Goal: Transaction & Acquisition: Book appointment/travel/reservation

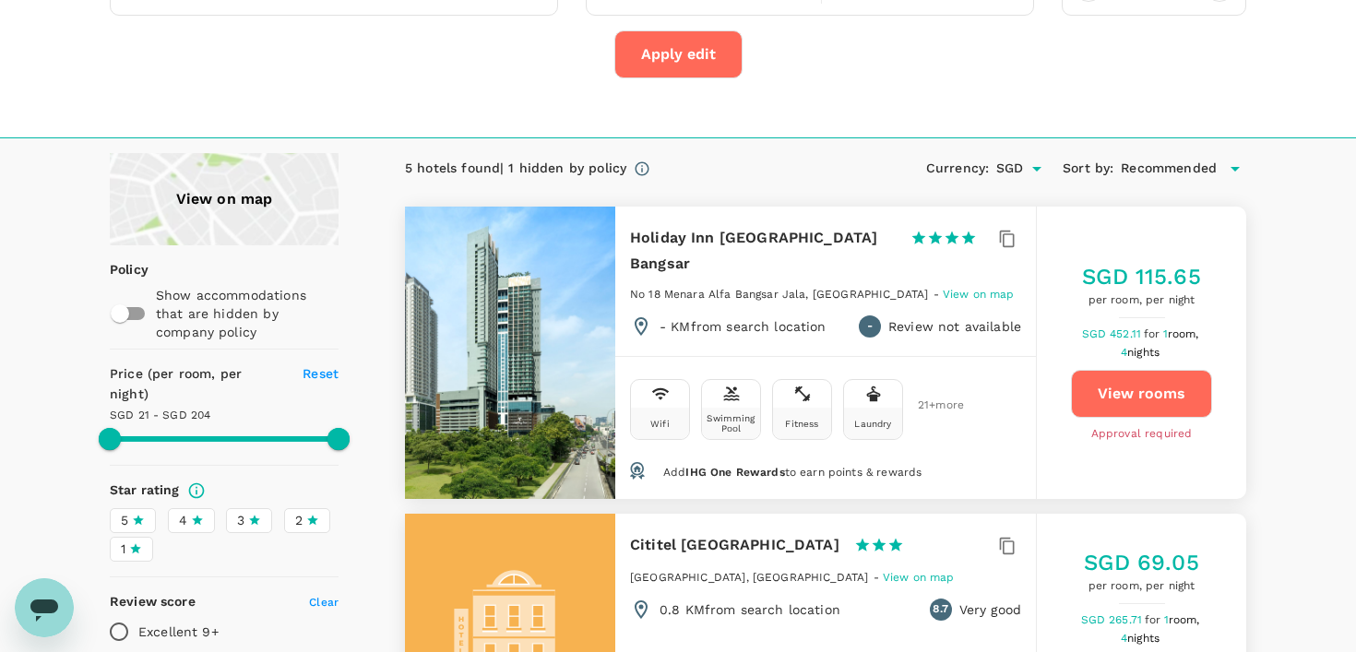
scroll to position [156, 0]
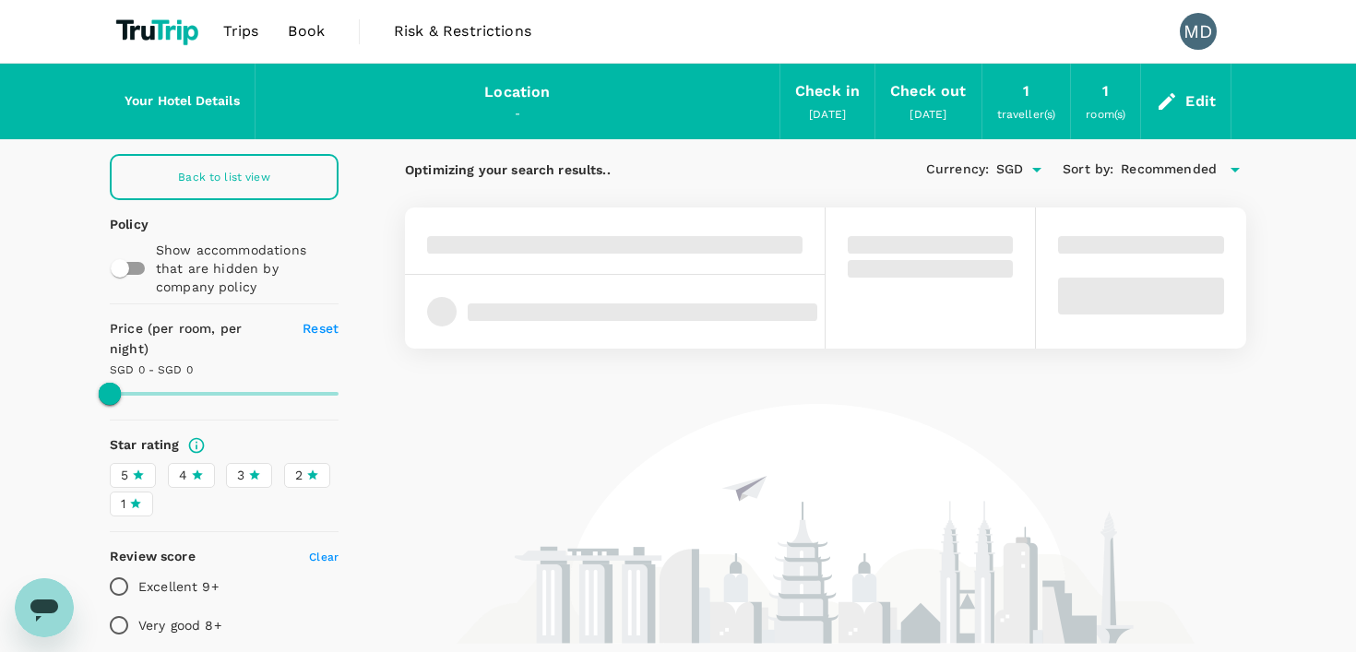
type input "SGD"
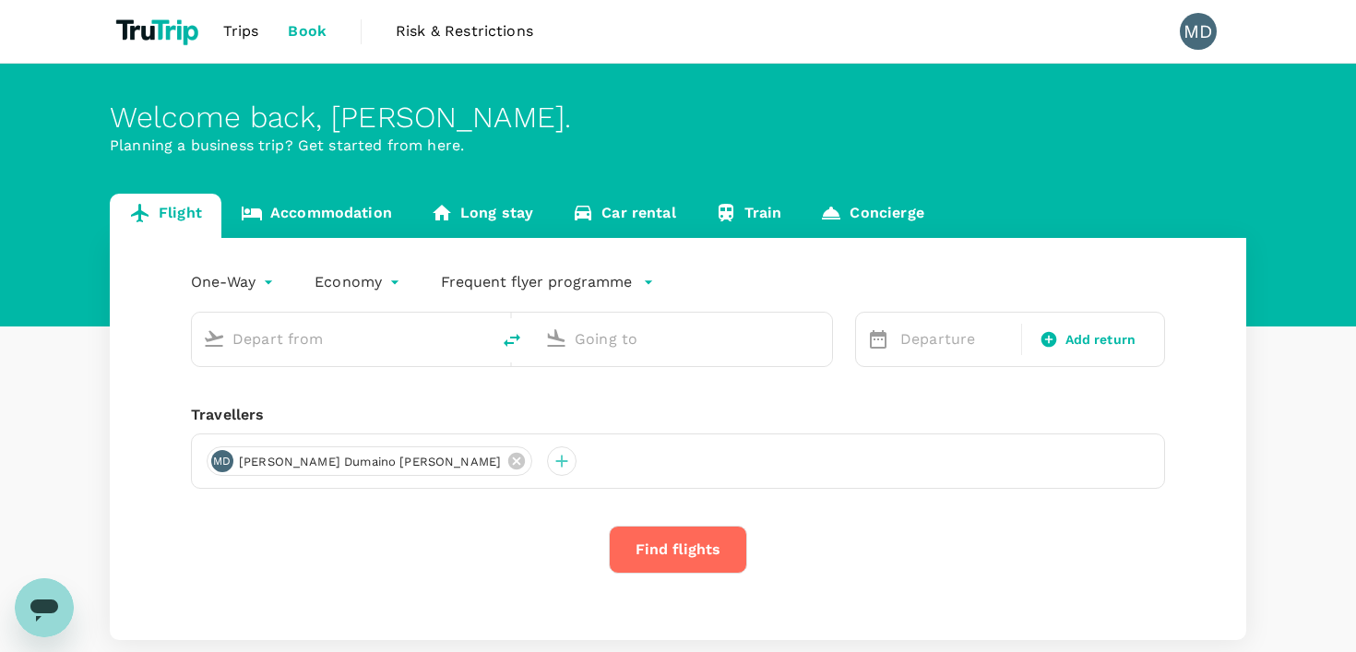
type input "Singapore Changi (SIN)"
type input "[GEOGRAPHIC_DATA], [GEOGRAPHIC_DATA] (any)"
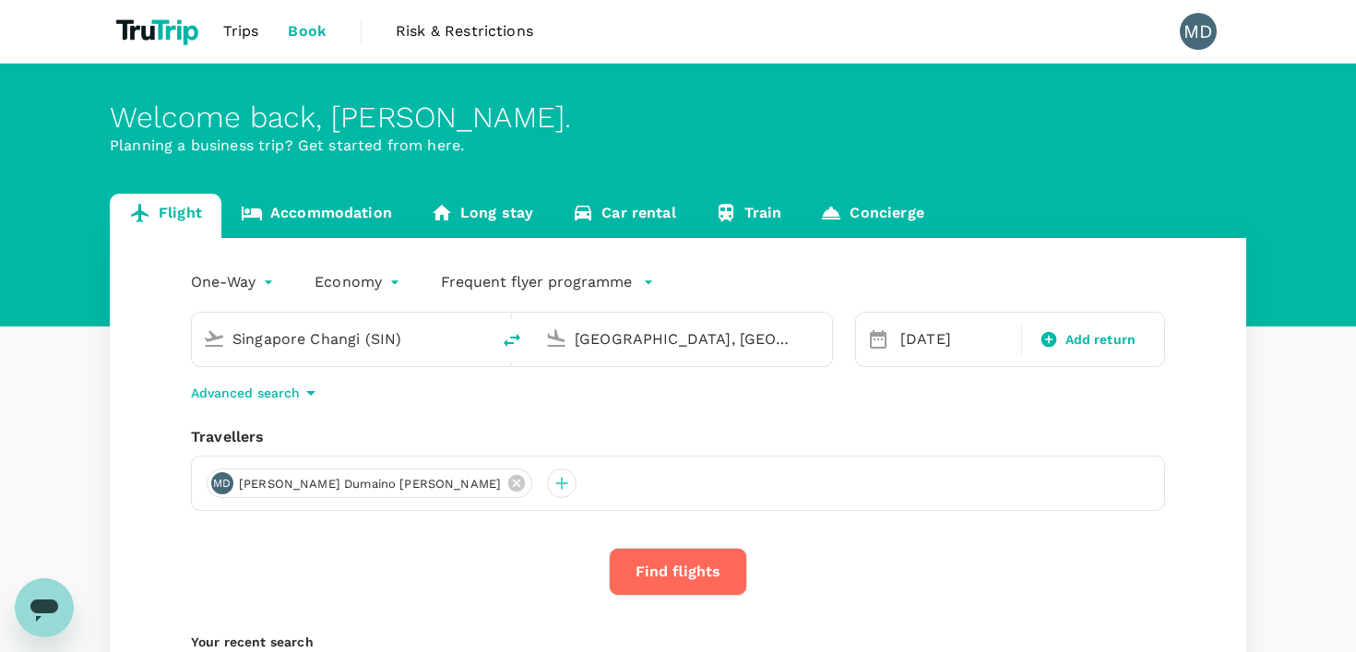
click at [303, 215] on link "Accommodation" at bounding box center [316, 216] width 190 height 44
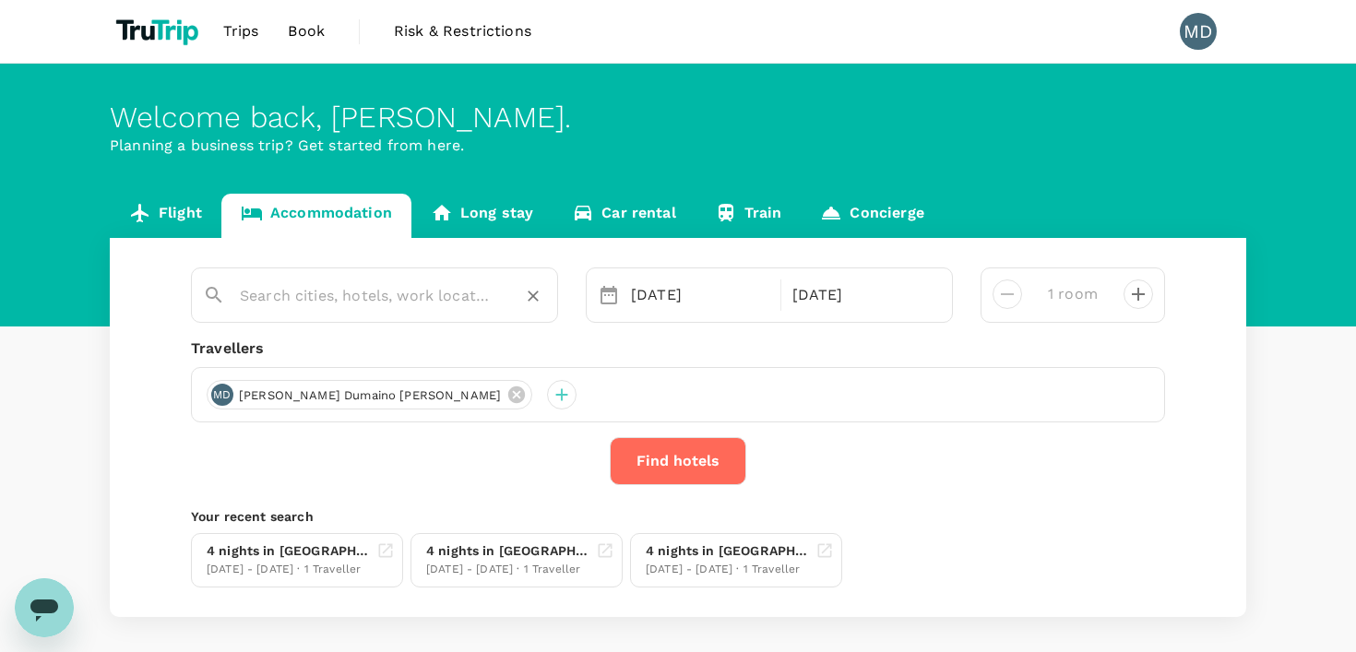
type input "Holiday Inn Kuala Lumpur Bangsar"
click at [359, 304] on input "Holiday Inn [GEOGRAPHIC_DATA] Bangsar" at bounding box center [367, 295] width 255 height 29
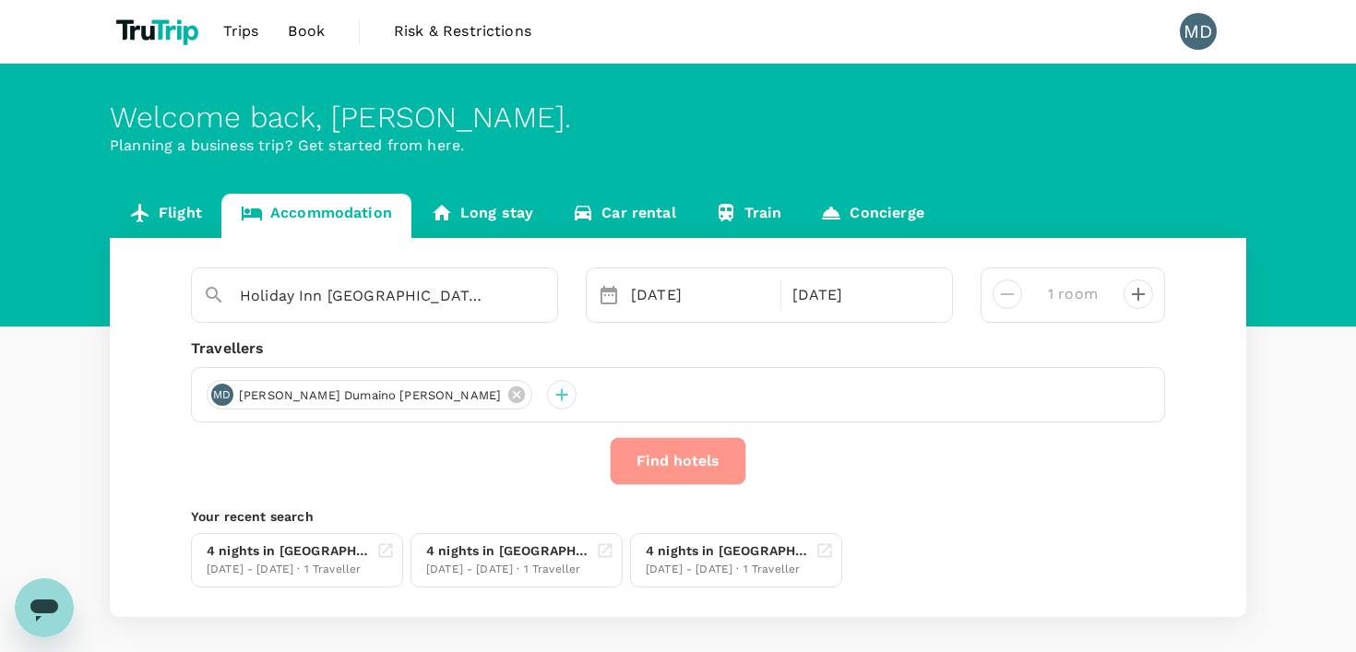
click at [672, 462] on button "Find hotels" at bounding box center [678, 461] width 137 height 48
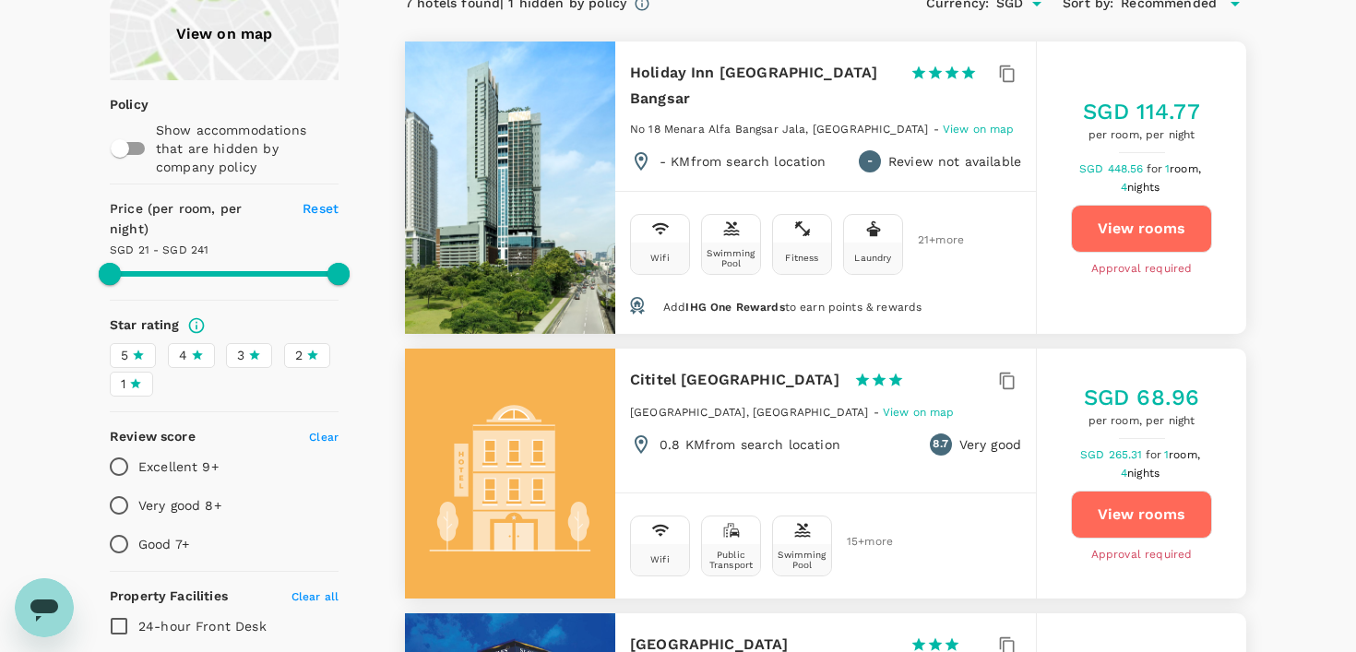
scroll to position [113, 0]
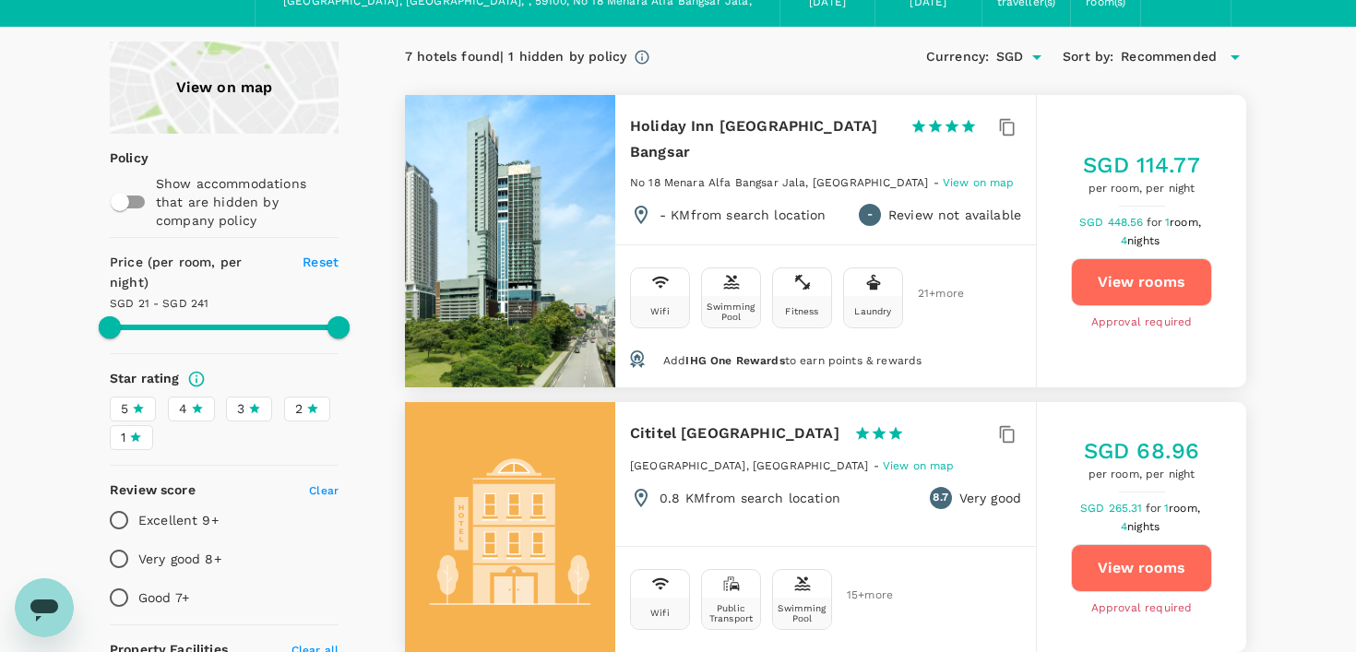
click at [1115, 258] on button "View rooms" at bounding box center [1141, 282] width 141 height 48
type input "239.88"
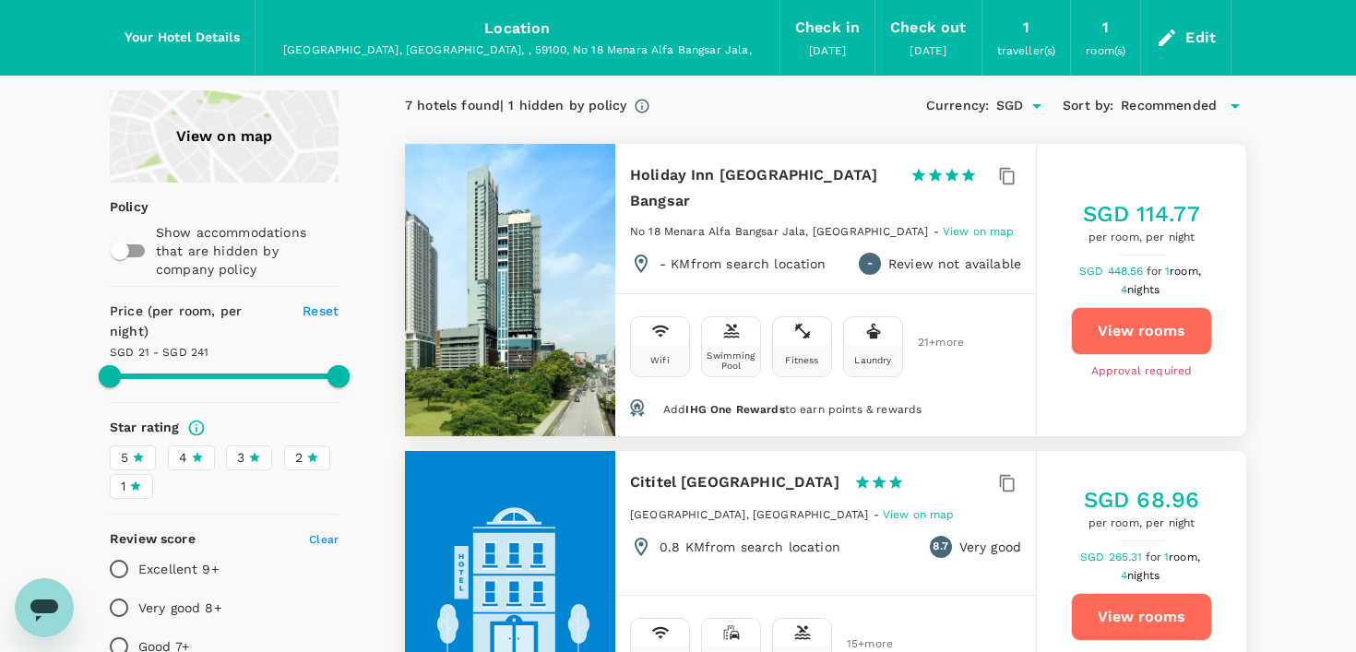
scroll to position [66, 0]
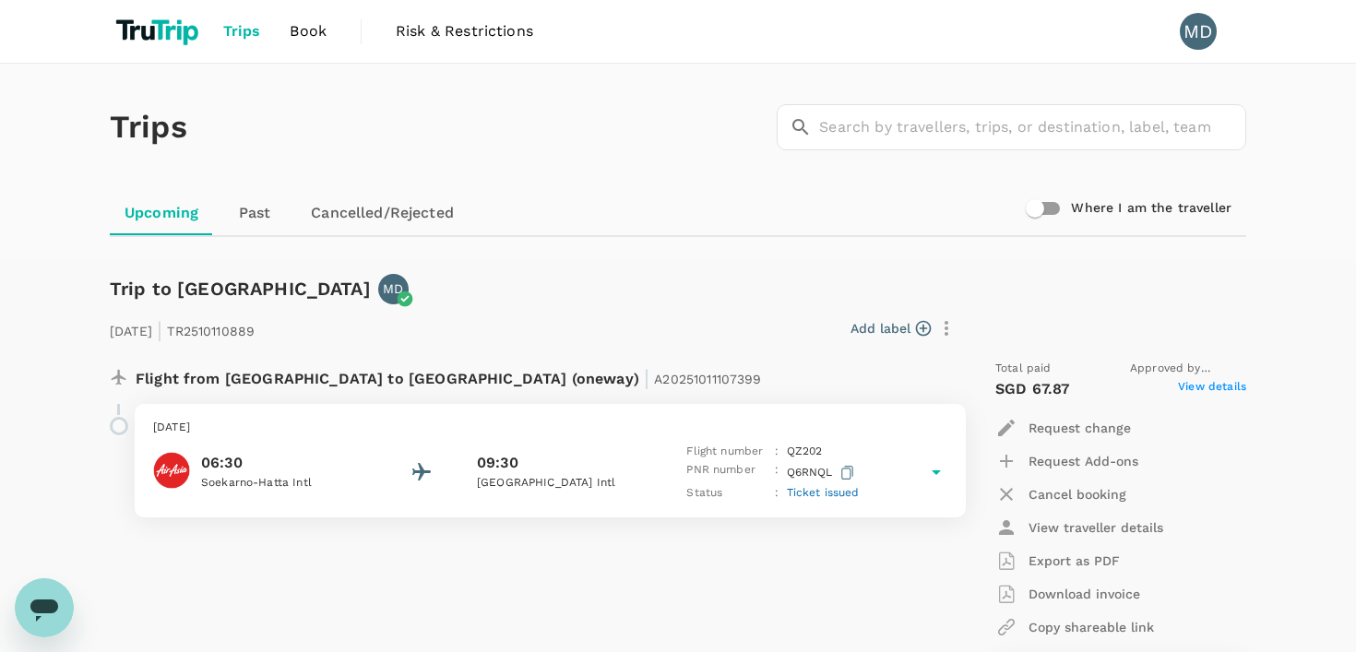
click at [376, 209] on link "Cancelled/Rejected" at bounding box center [382, 213] width 173 height 44
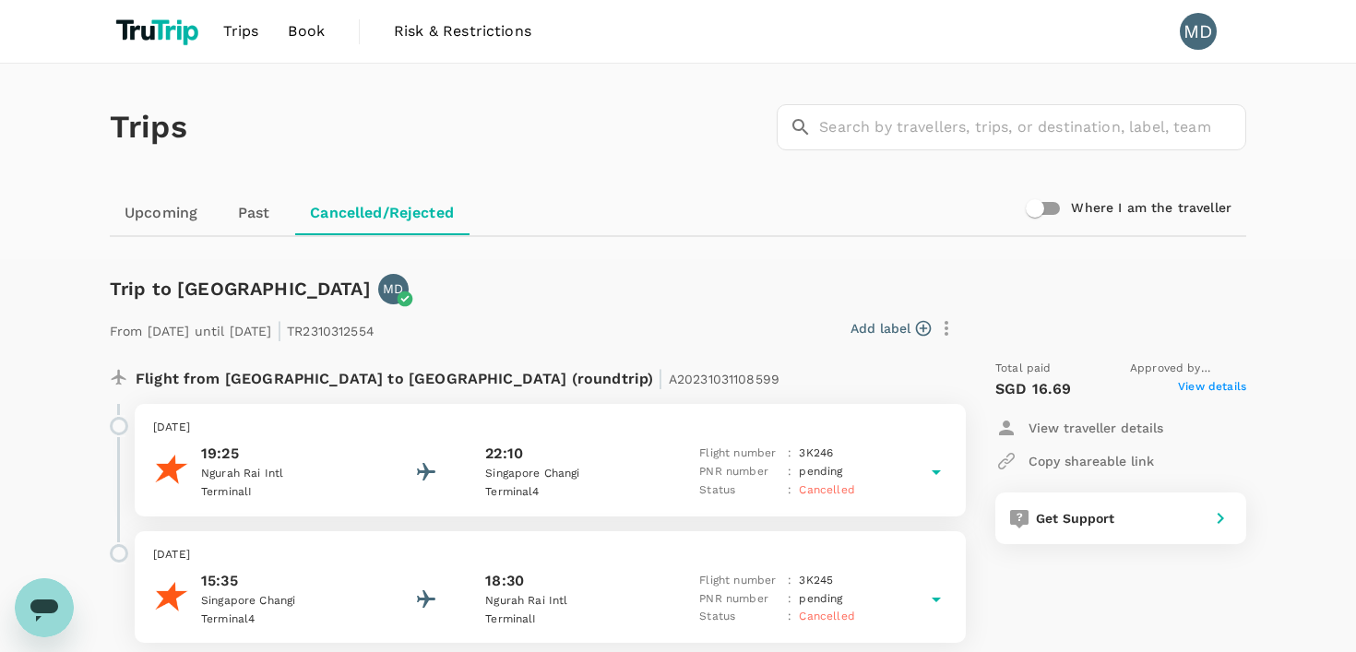
click at [166, 205] on link "Upcoming" at bounding box center [161, 213] width 102 height 44
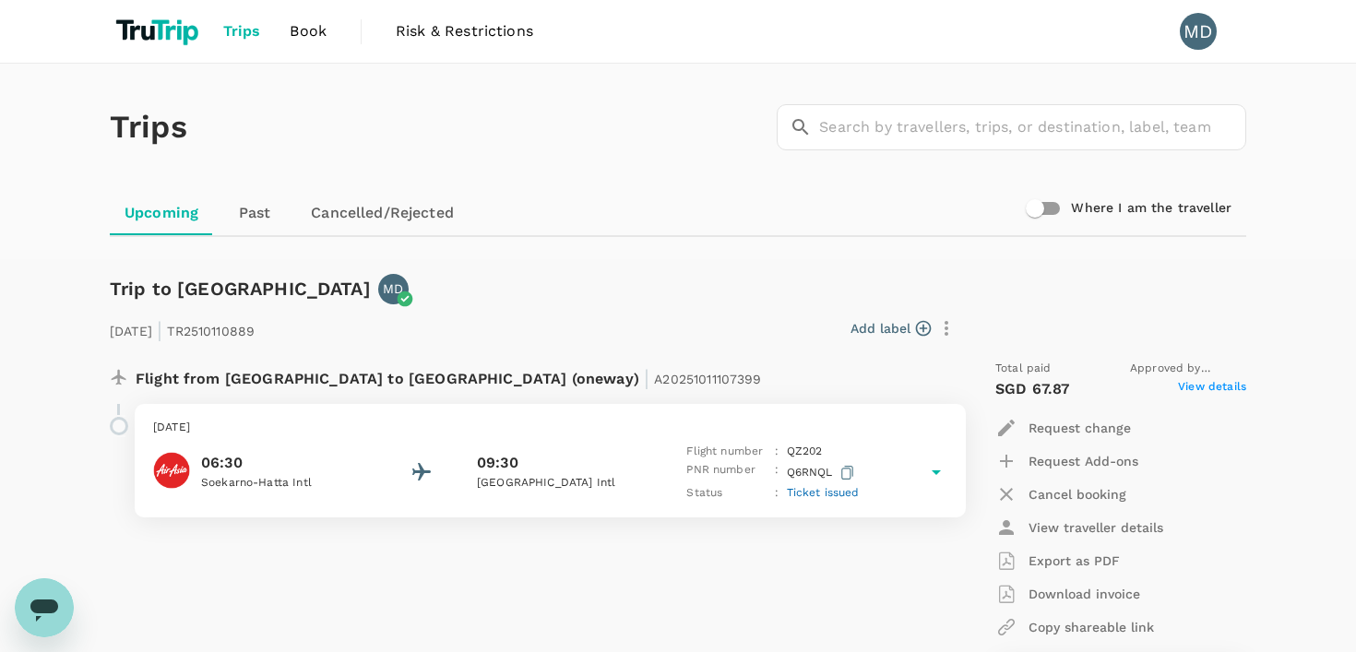
click at [304, 38] on span "Book" at bounding box center [308, 31] width 37 height 22
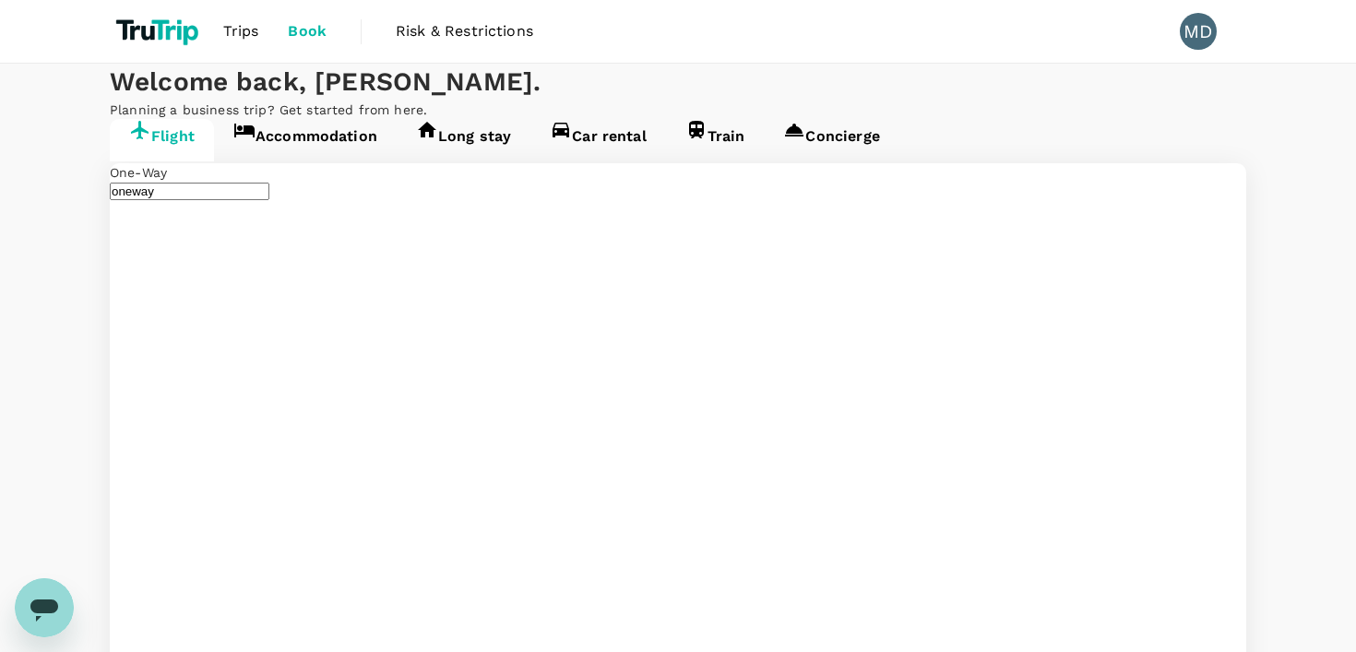
type input "Singapore Changi (SIN)"
type input "Amman, Jordan (any)"
type input "Singapore Changi (SIN)"
type input "Amman, Jordan (any)"
type input "Singapore Changi (SIN)j"
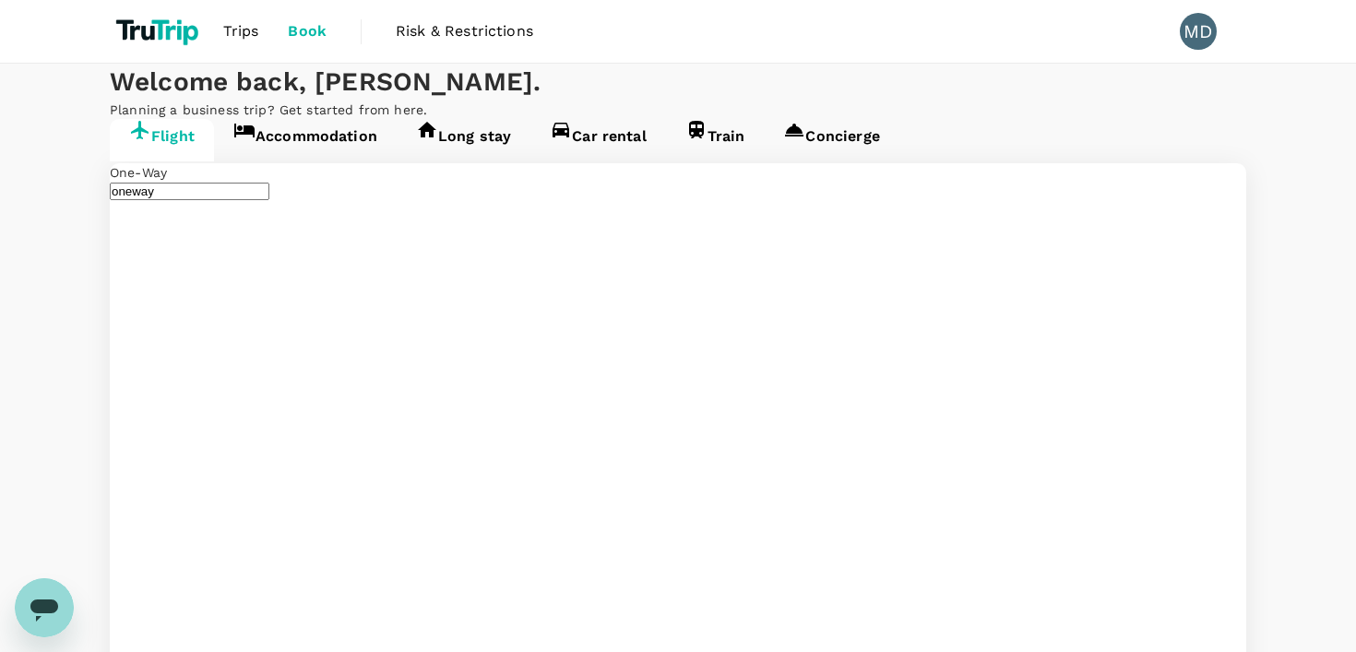
type input "Jakarta, Indonesia (any)"
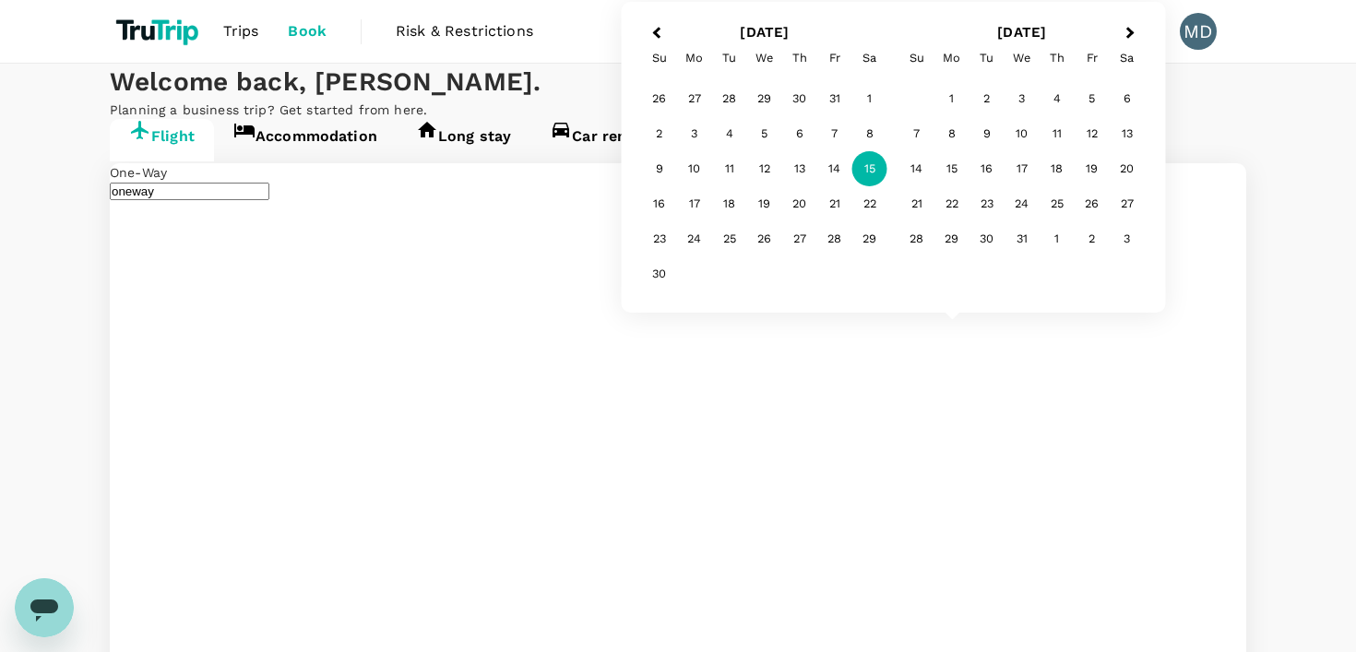
type input "Singapore Changi (SIN)"
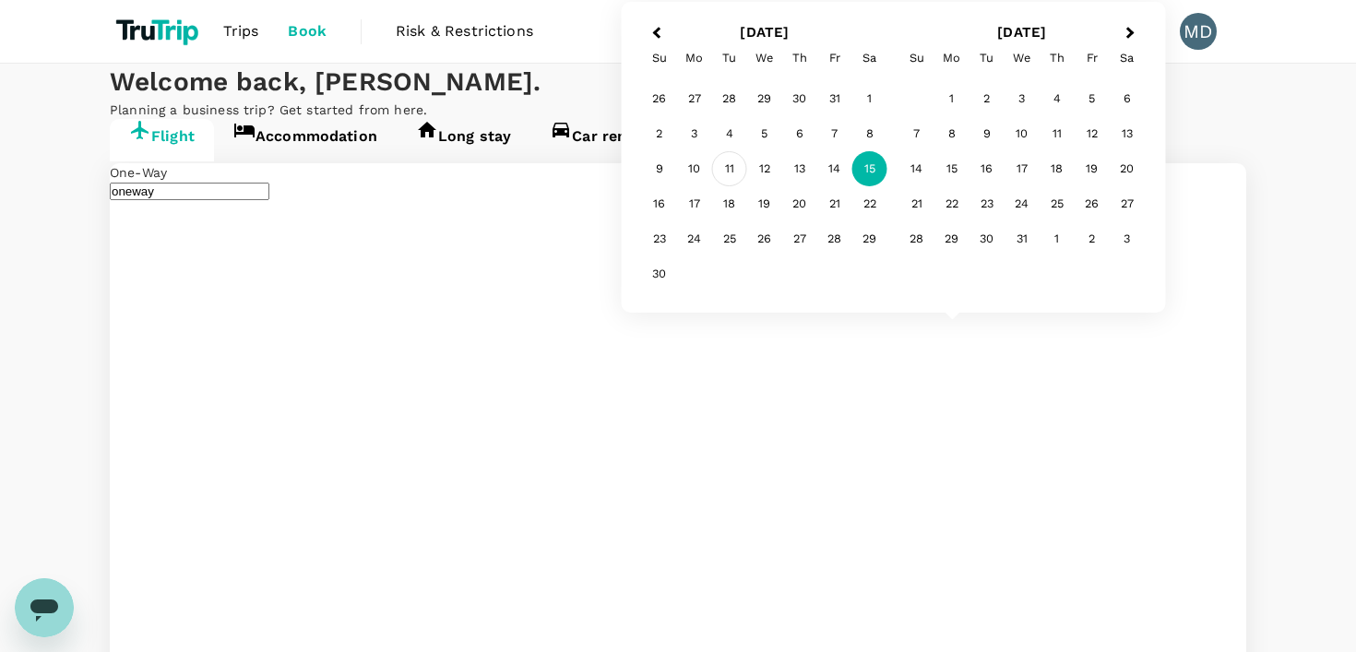
click at [727, 165] on div "11" at bounding box center [729, 168] width 35 height 35
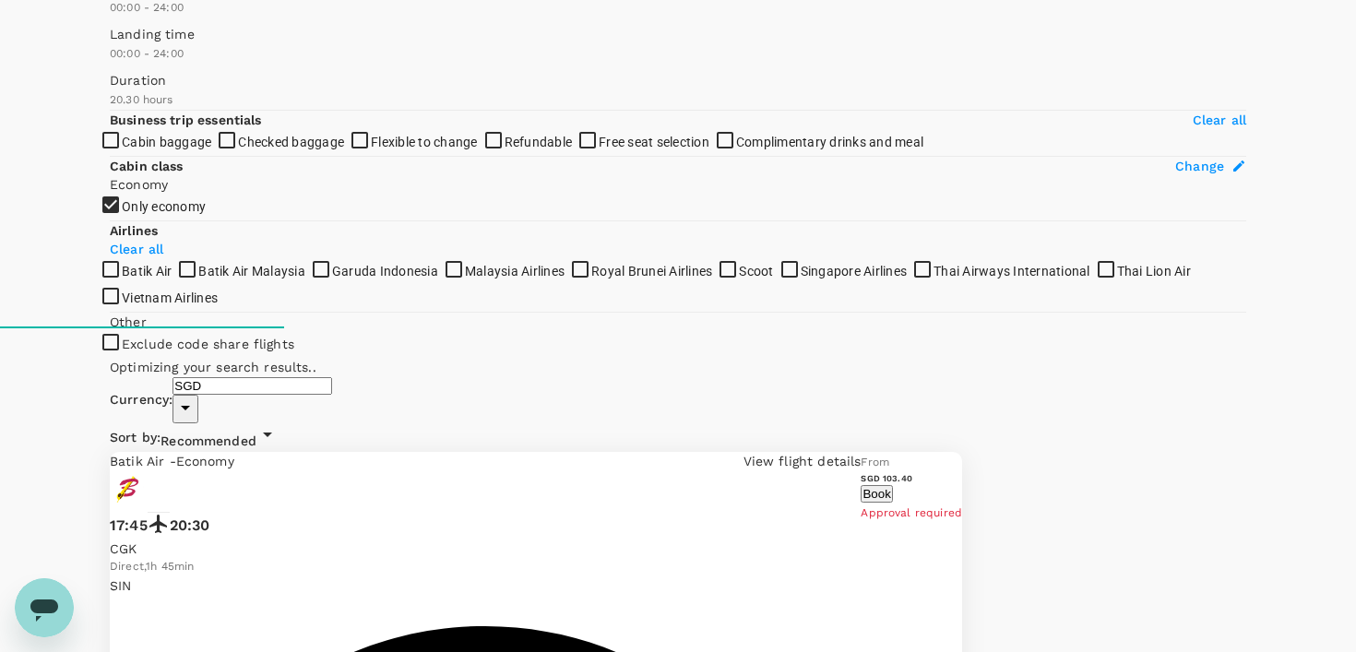
scroll to position [325, 0]
type input "1975"
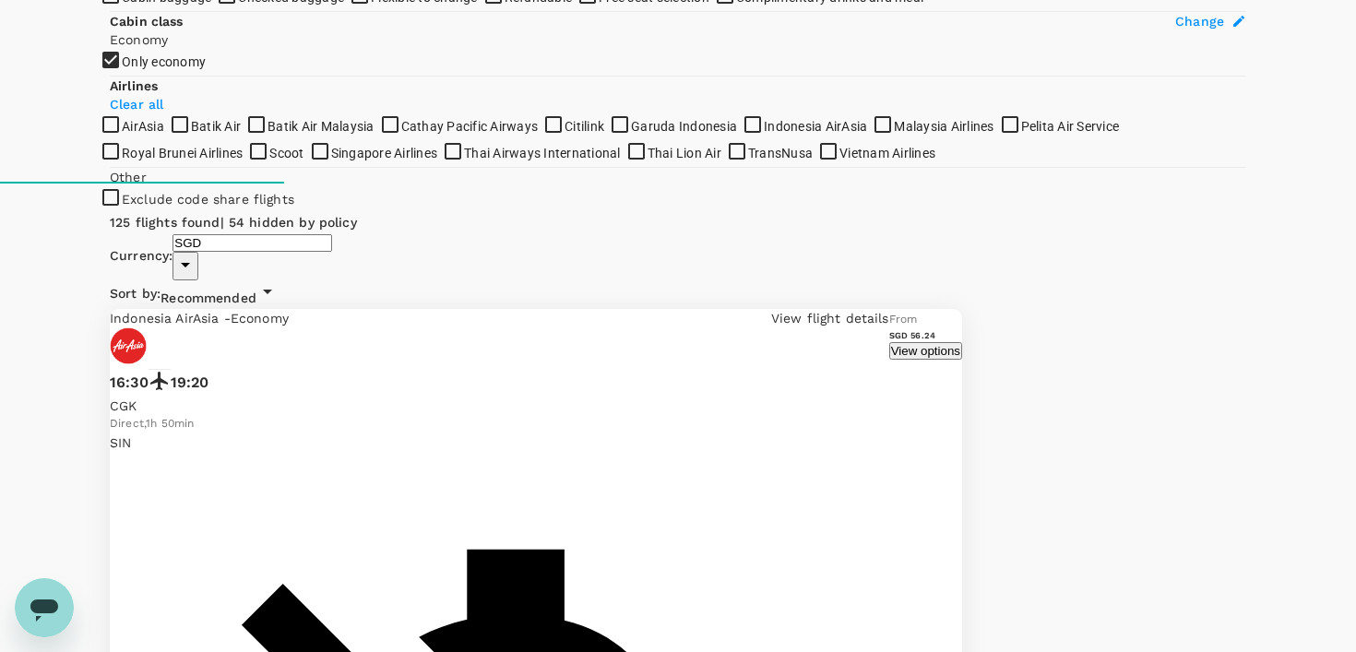
scroll to position [484, 0]
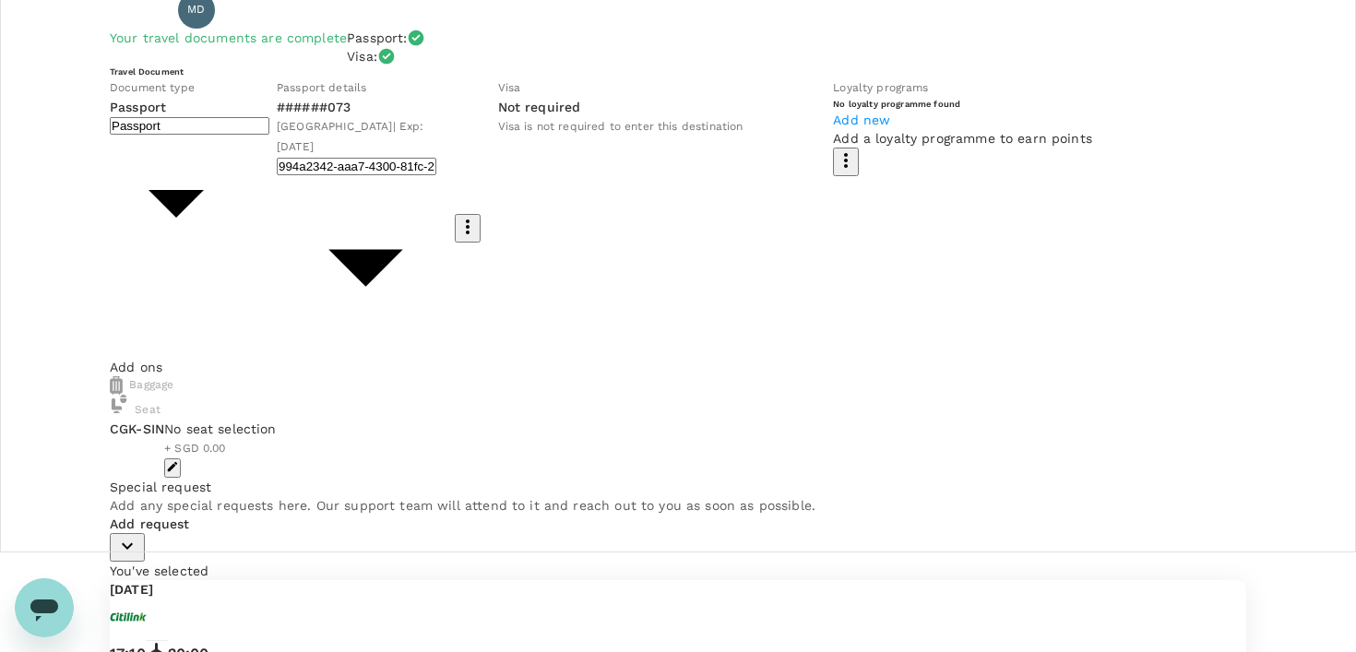
scroll to position [161, 0]
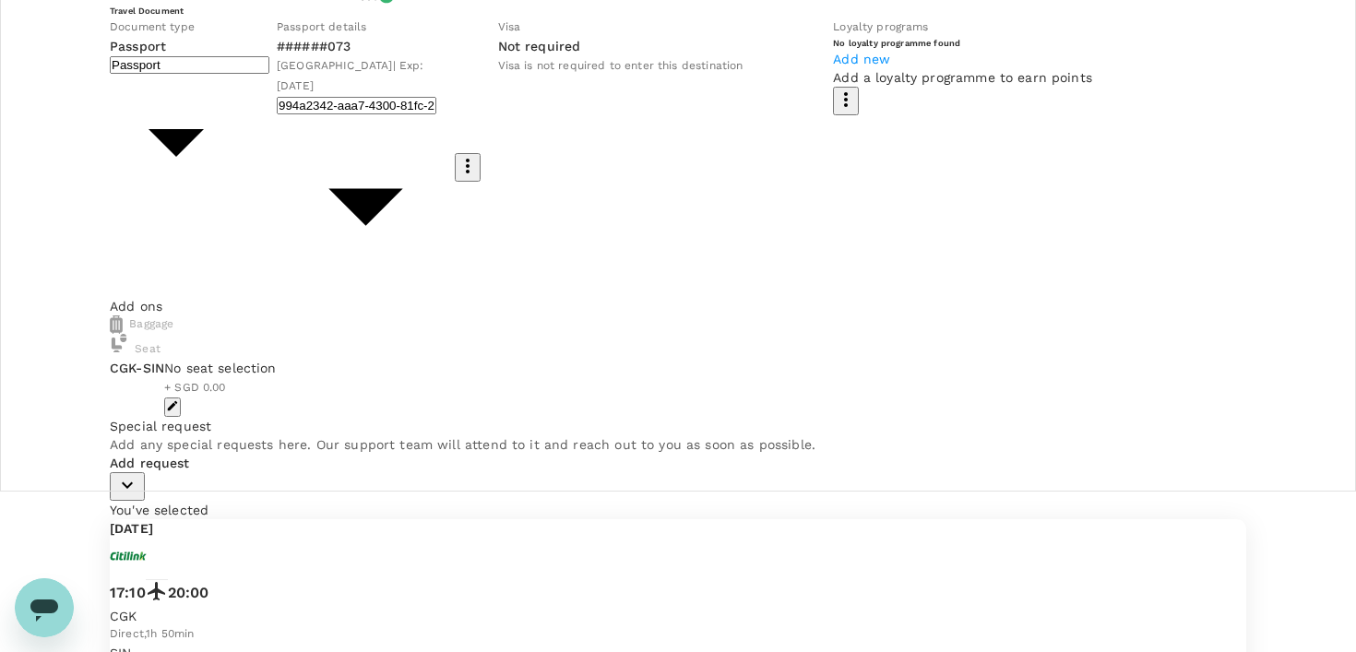
click at [865, 255] on div "Travel Document Document type Passport Passport ​ Passport details ######073 Au…" at bounding box center [678, 151] width 1137 height 292
click at [899, 501] on div "You've selected Tuesday, 11 Nov 2025 17:10 20:00 CGK Direct , 1h 50min SIN View…" at bounding box center [678, 609] width 1137 height 217
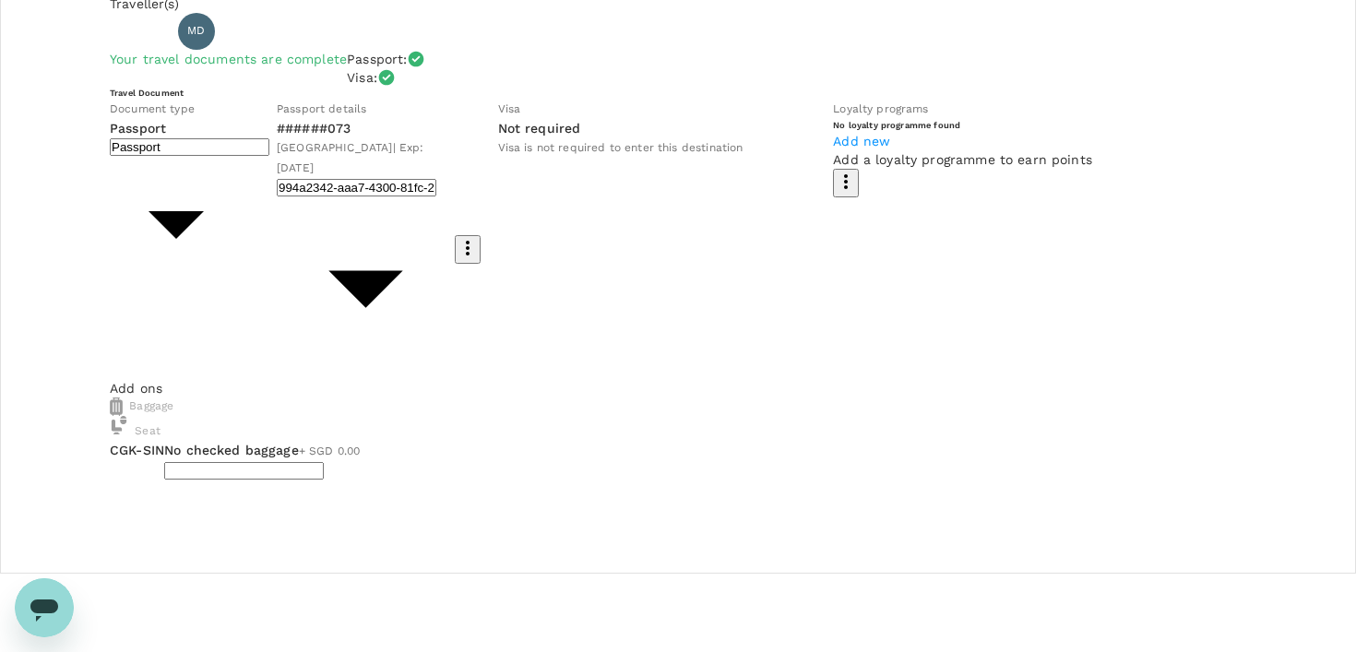
scroll to position [83, 0]
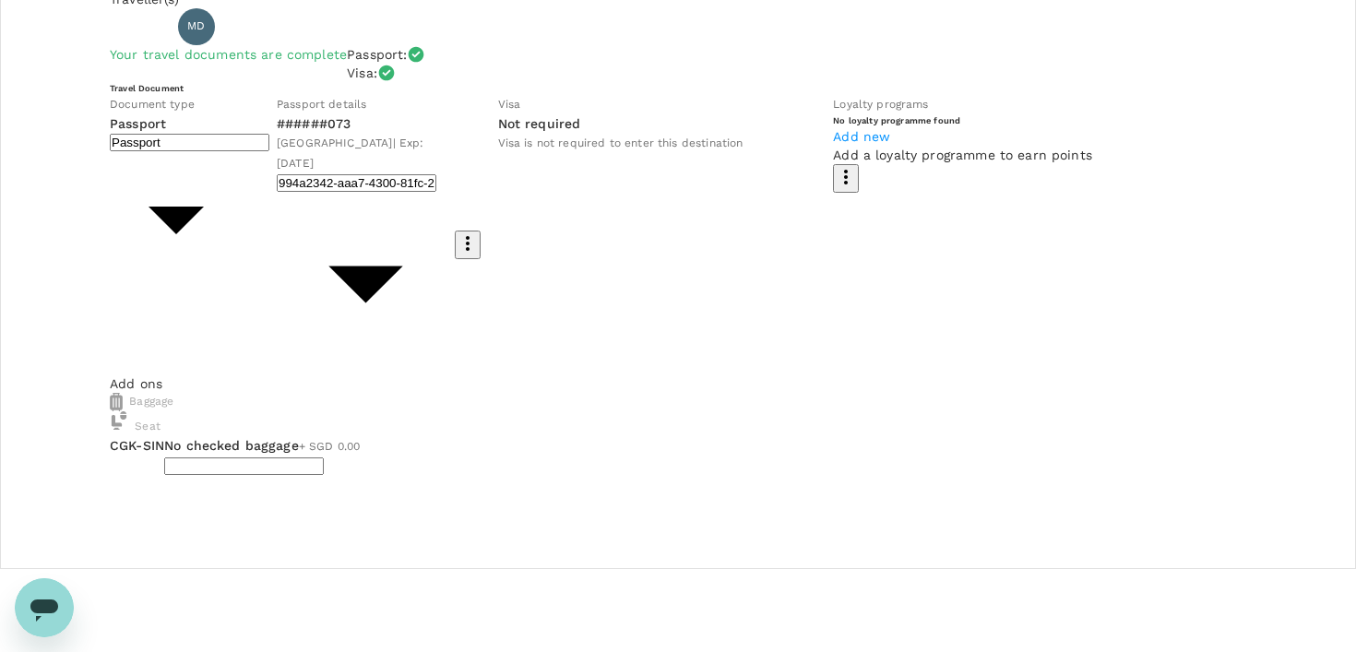
type input "9e3f84f6-e8e2-4b84-9802-540fead0bac2"
type textarea "product"
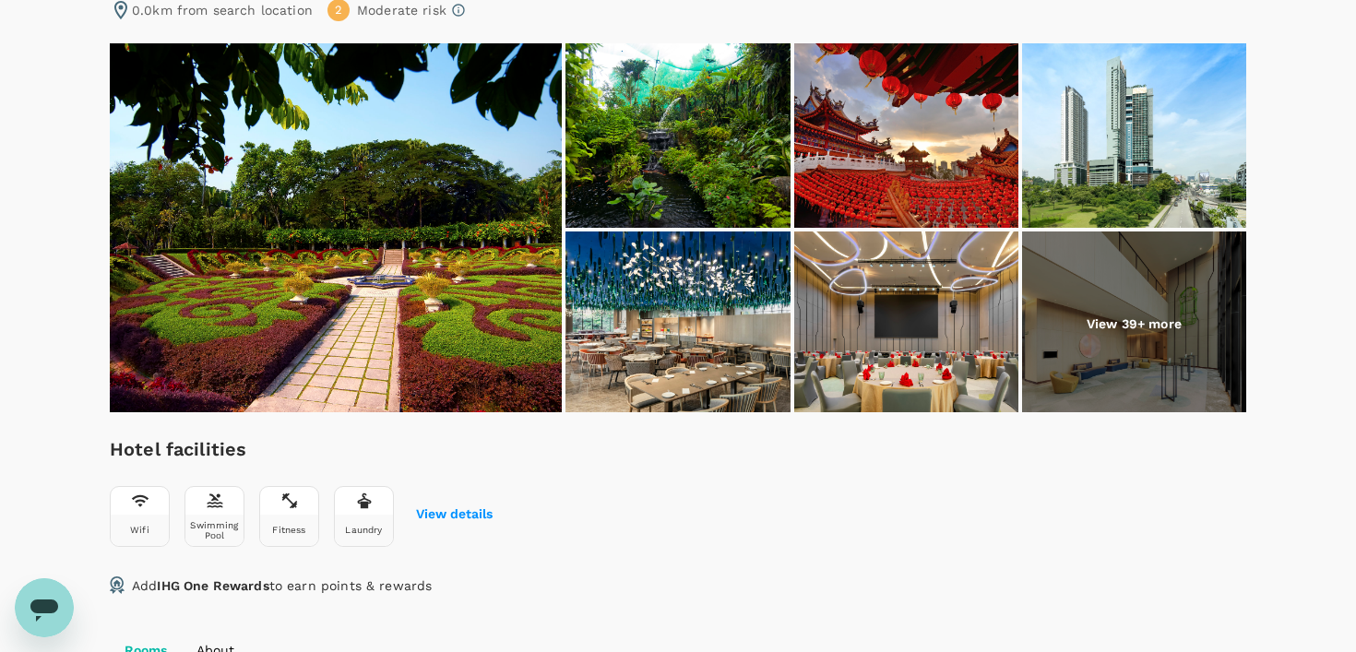
scroll to position [245, 0]
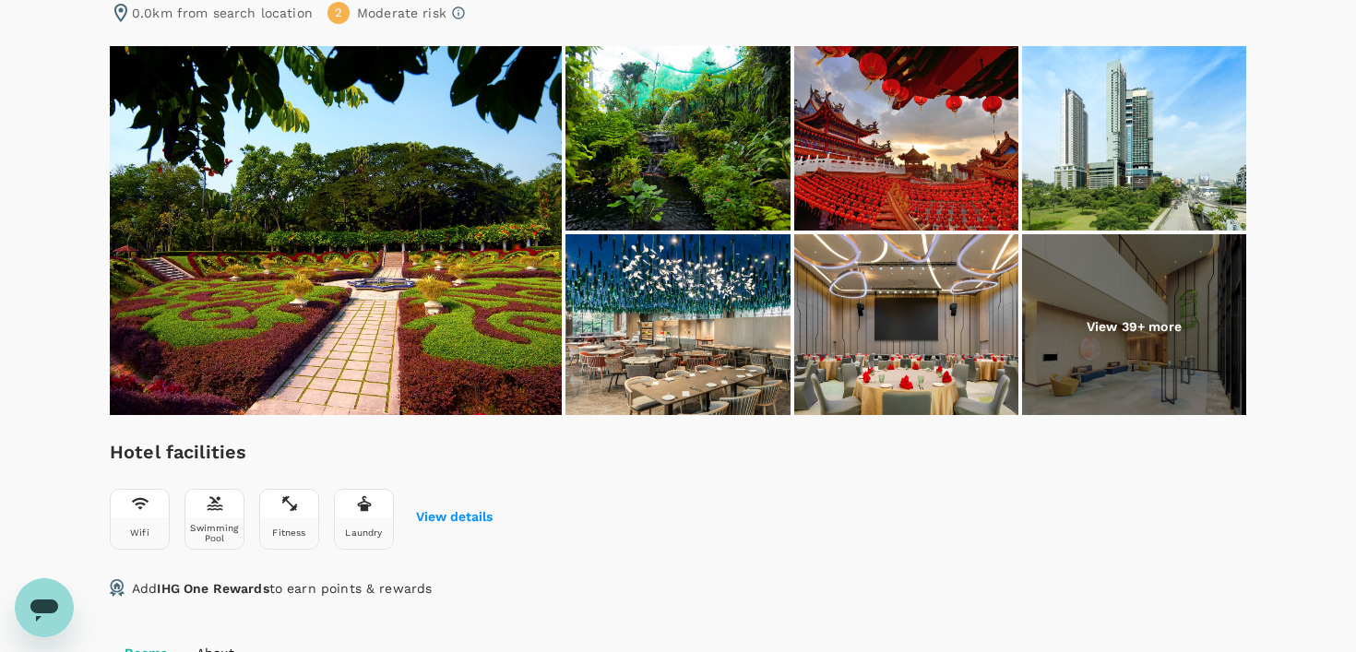
click at [1151, 329] on p "View 39+ more" at bounding box center [1134, 326] width 95 height 18
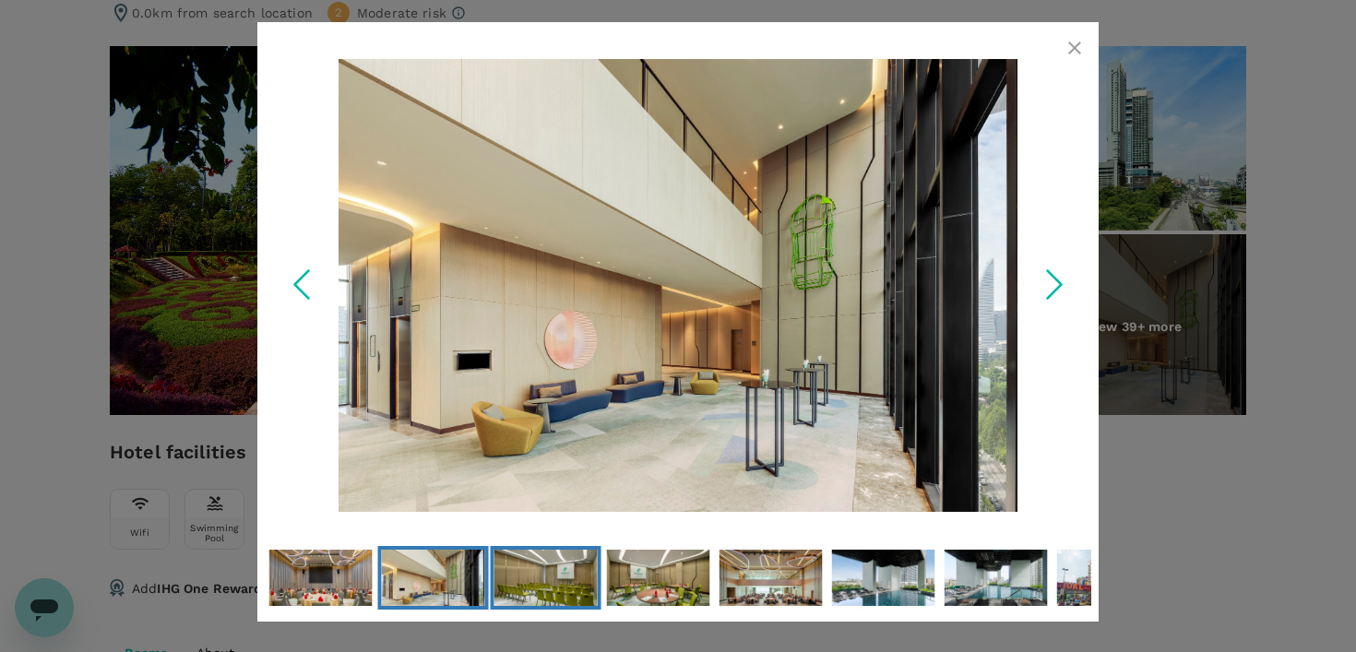
click at [583, 556] on img "Go to Slide 8" at bounding box center [546, 577] width 103 height 69
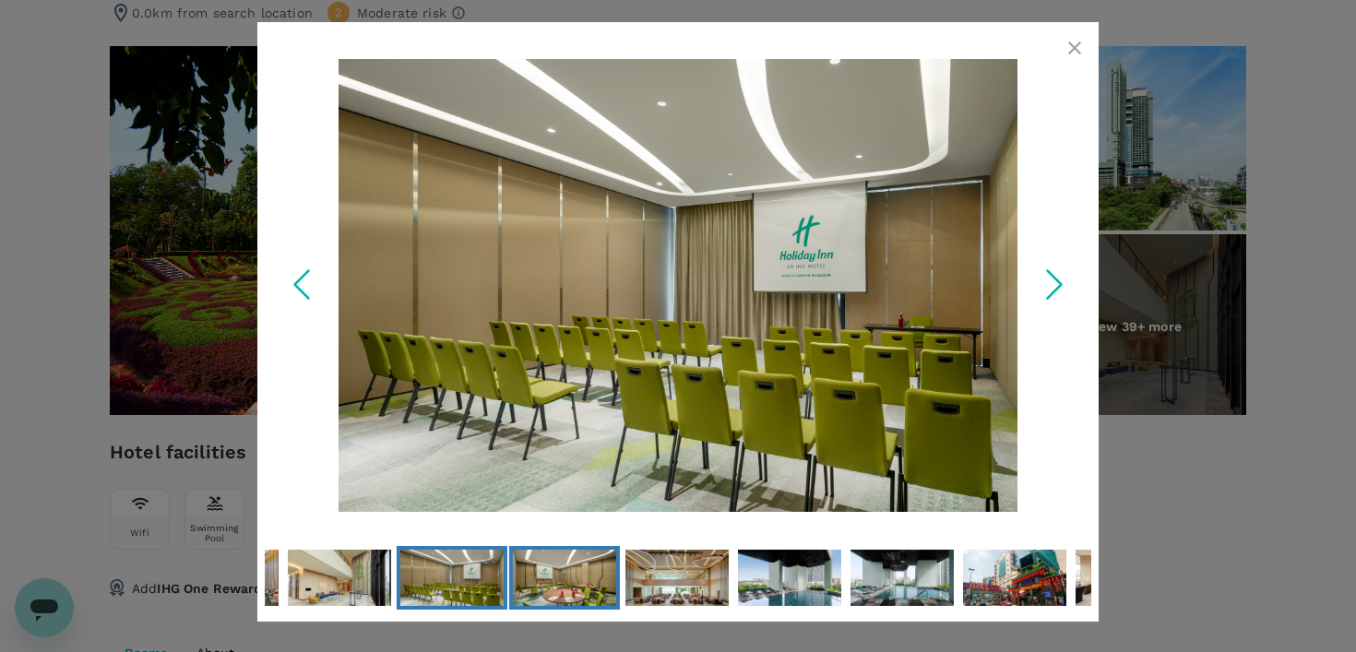
click at [588, 575] on img "Go to Slide 9" at bounding box center [564, 577] width 103 height 69
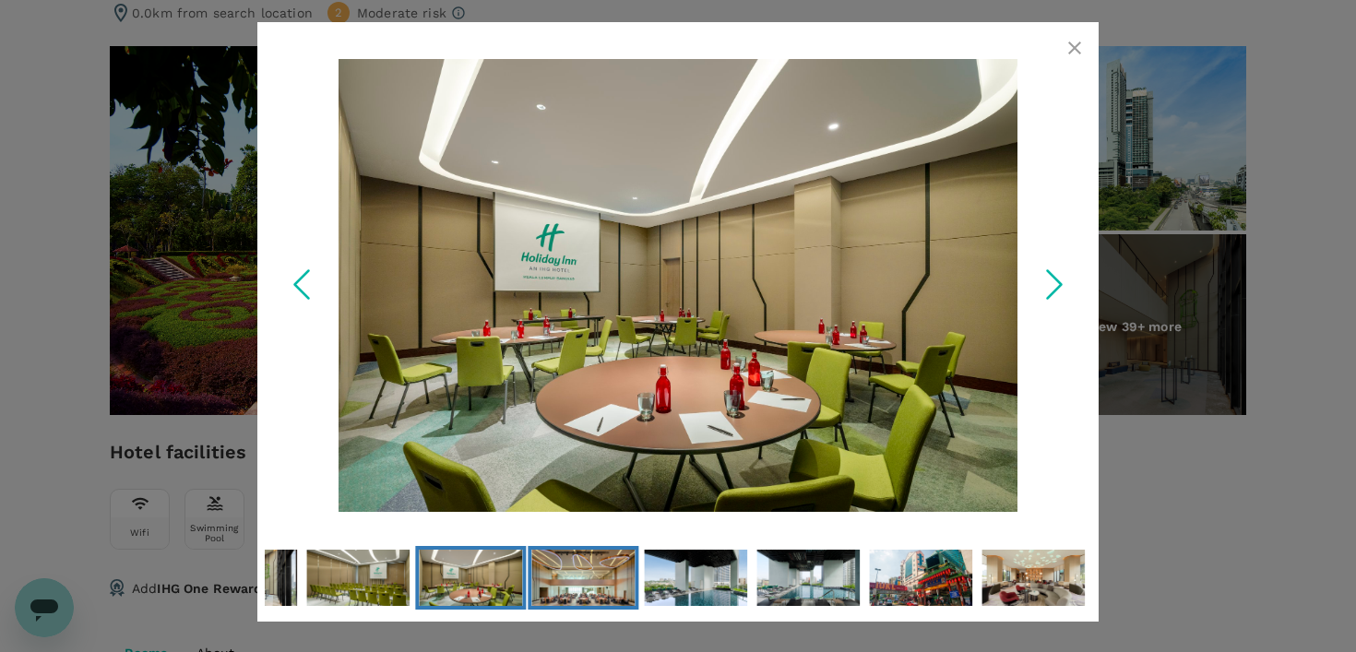
click at [588, 575] on img "Go to Slide 10" at bounding box center [582, 577] width 103 height 69
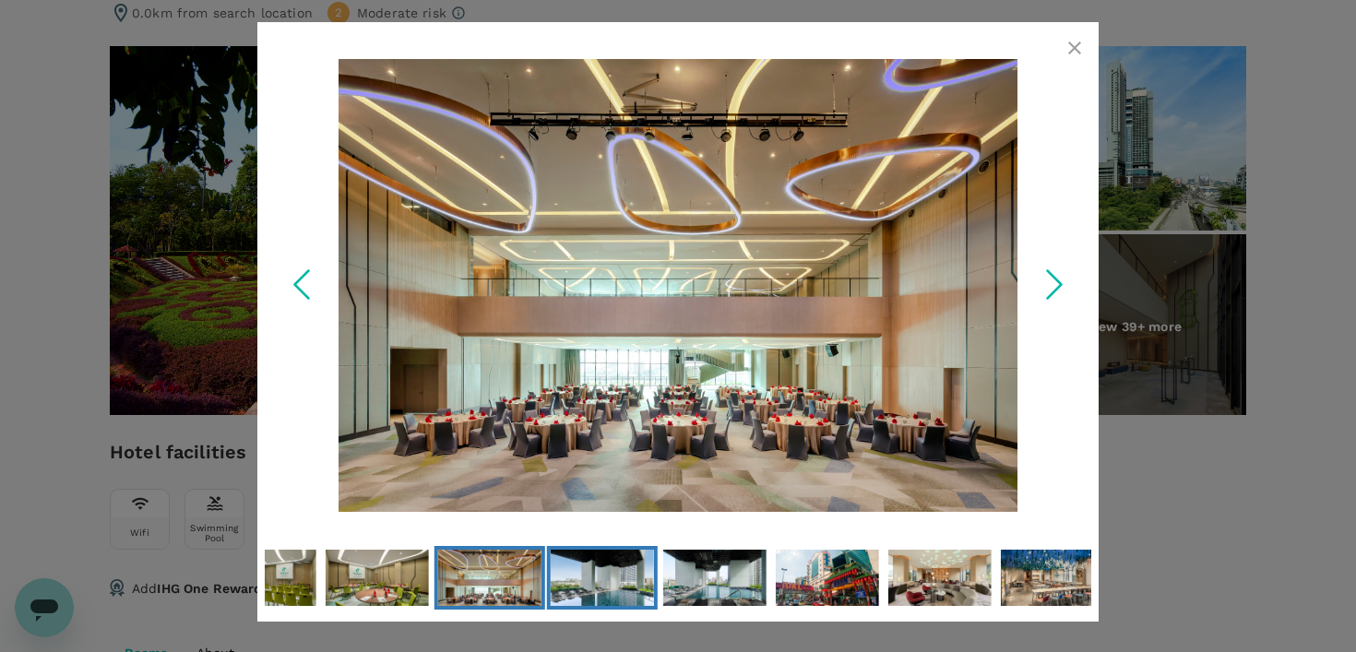
click at [588, 575] on img "Go to Slide 11" at bounding box center [602, 577] width 103 height 69
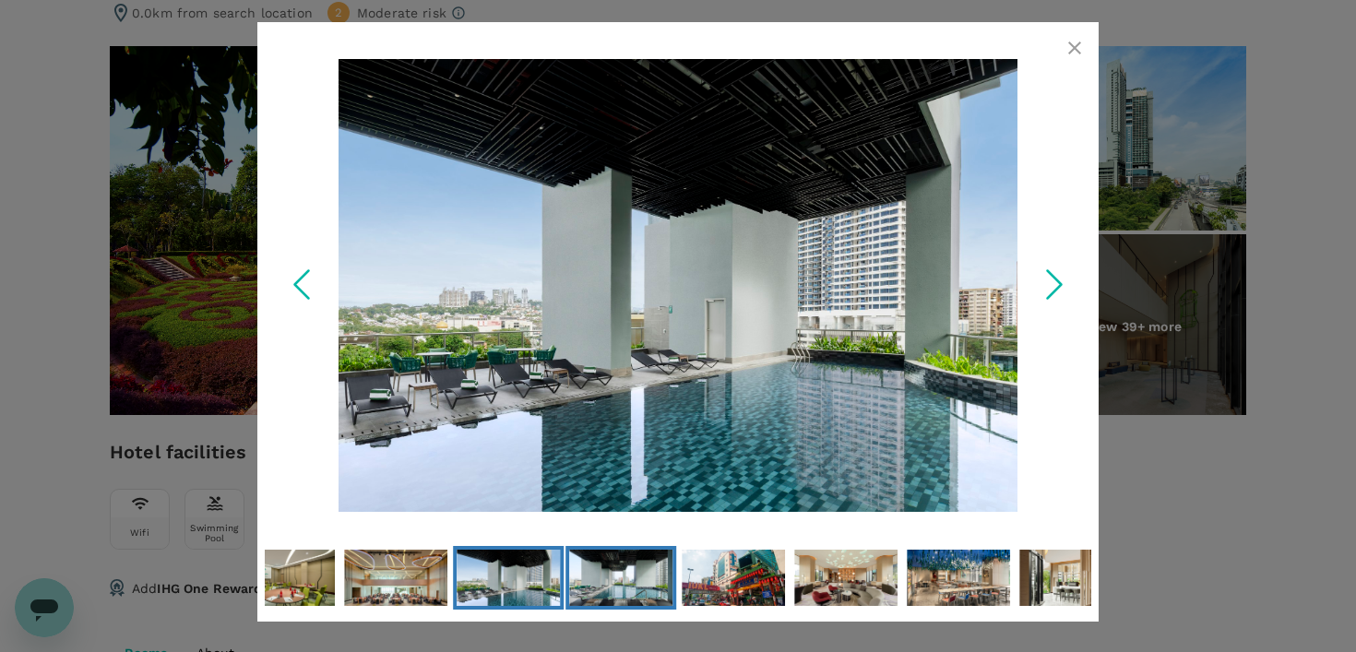
click at [615, 579] on img "Go to Slide 12" at bounding box center [620, 577] width 103 height 69
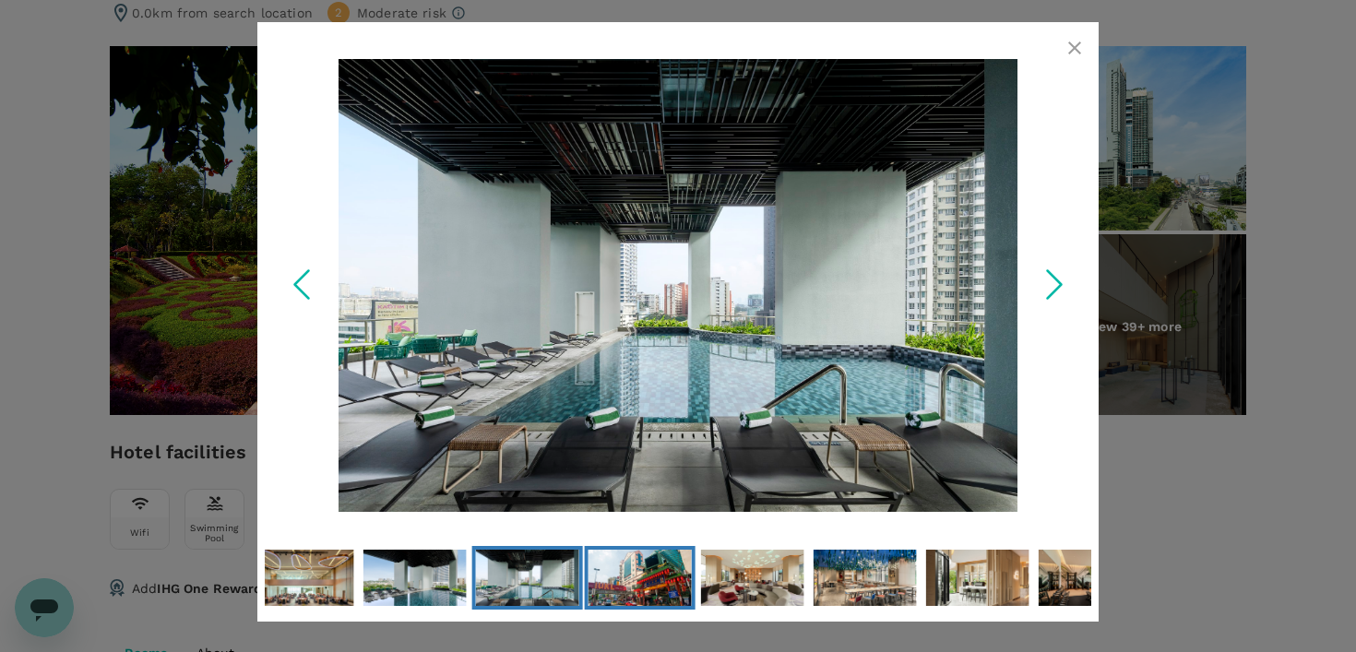
click at [650, 576] on img "Go to Slide 13" at bounding box center [640, 577] width 103 height 69
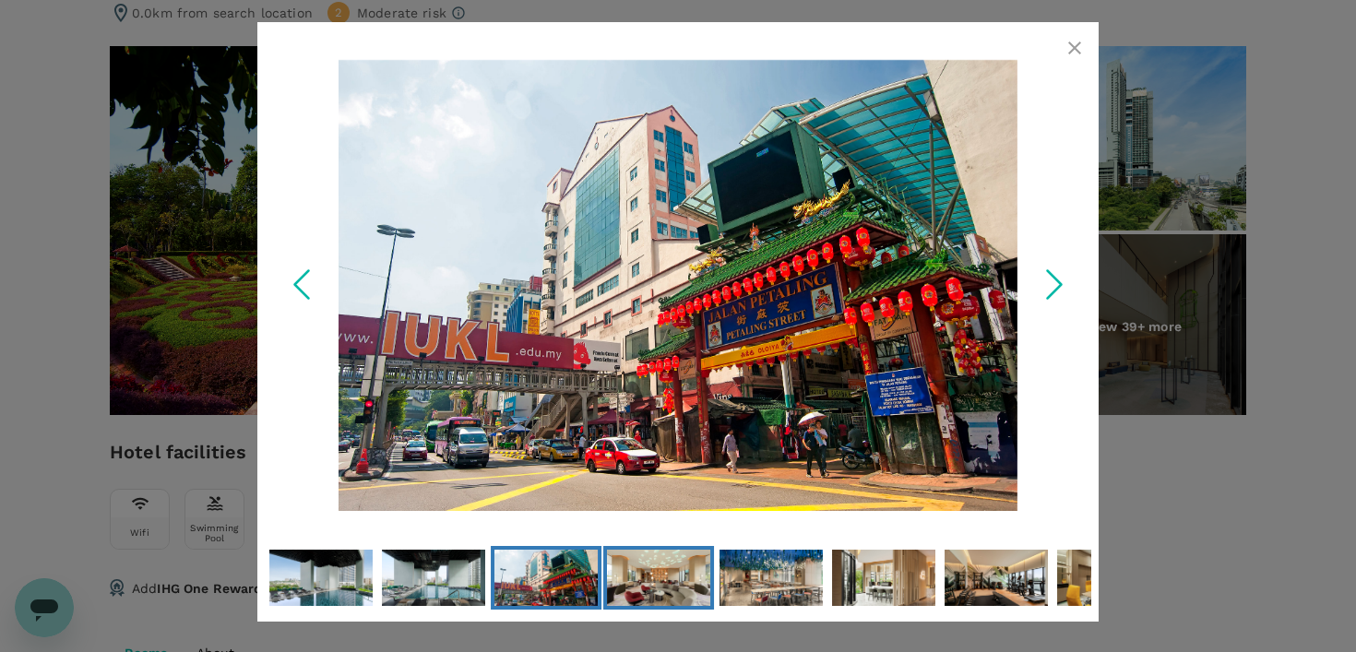
click at [665, 589] on img "Go to Slide 14" at bounding box center [658, 577] width 103 height 69
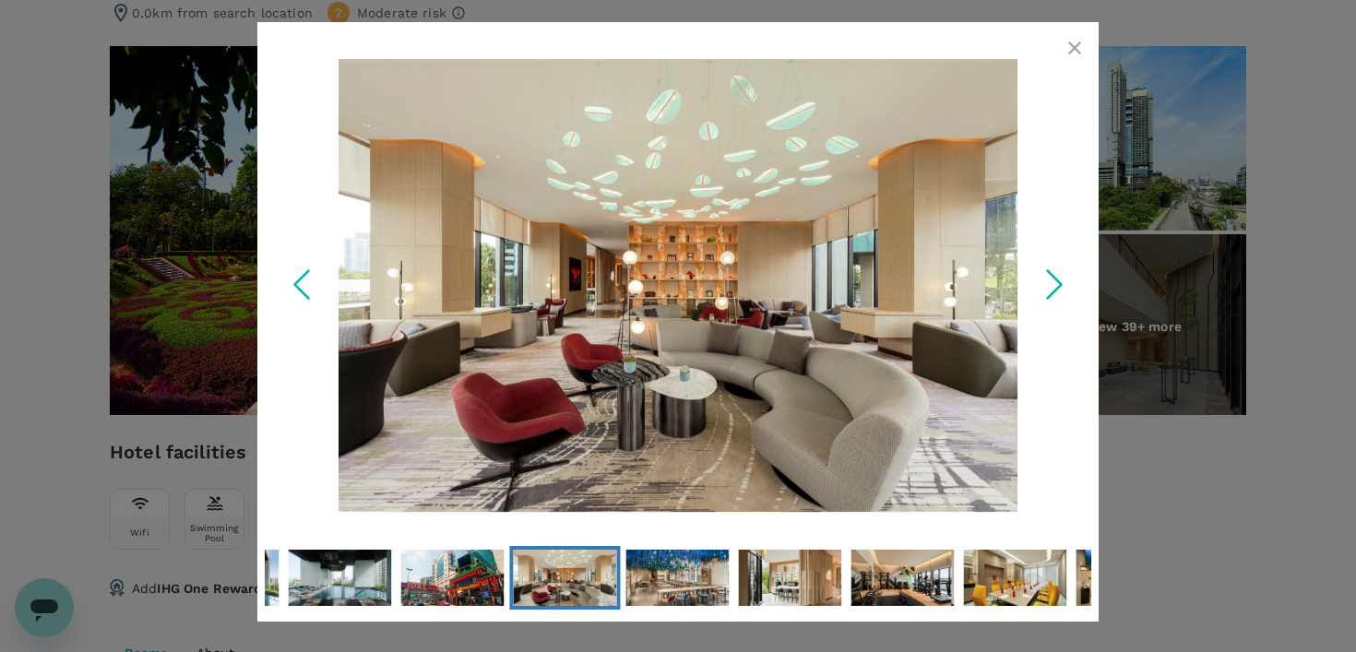
click at [1216, 159] on div at bounding box center [678, 326] width 1356 height 652
click at [1069, 54] on icon "button" at bounding box center [1075, 48] width 22 height 22
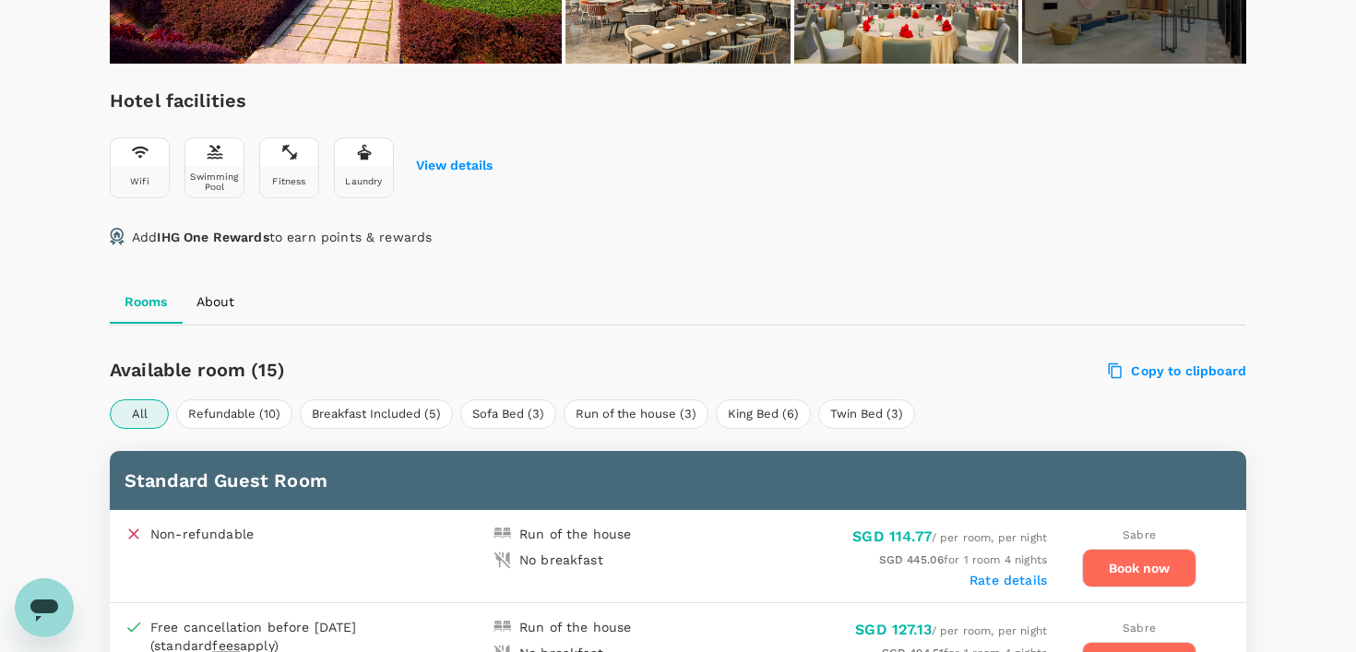
scroll to position [786, 0]
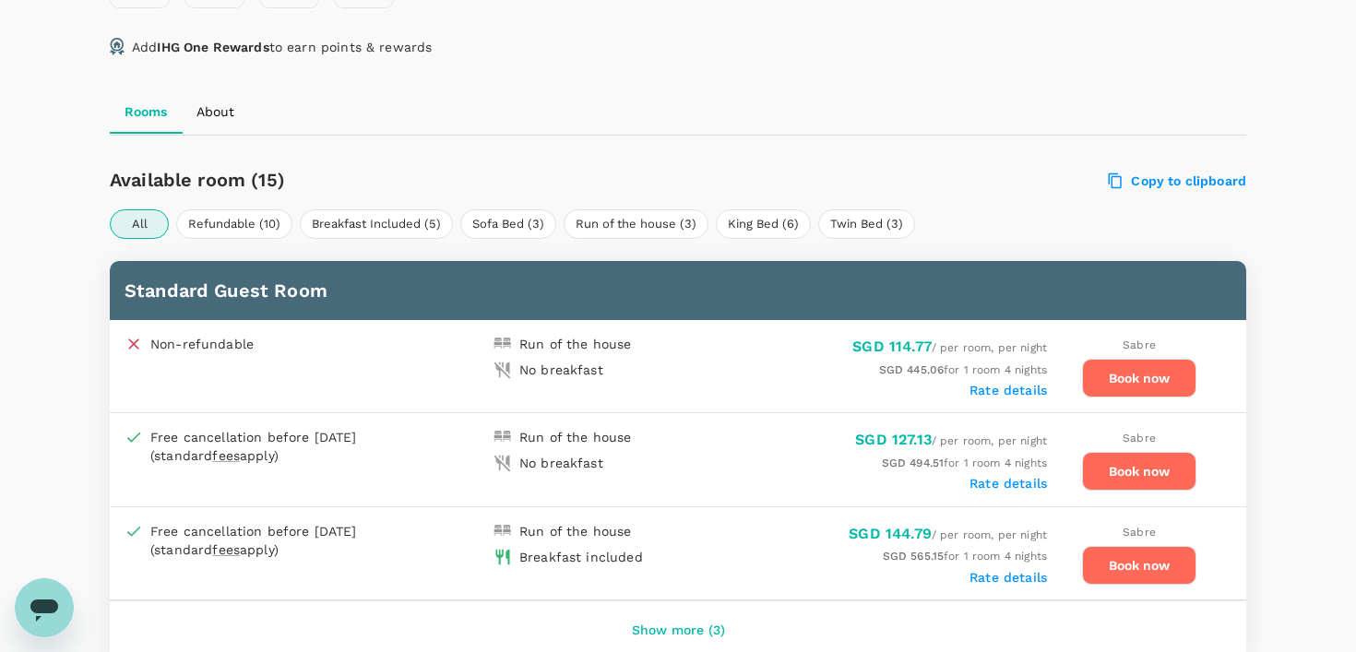
click at [1155, 383] on button "Book now" at bounding box center [1139, 378] width 114 height 39
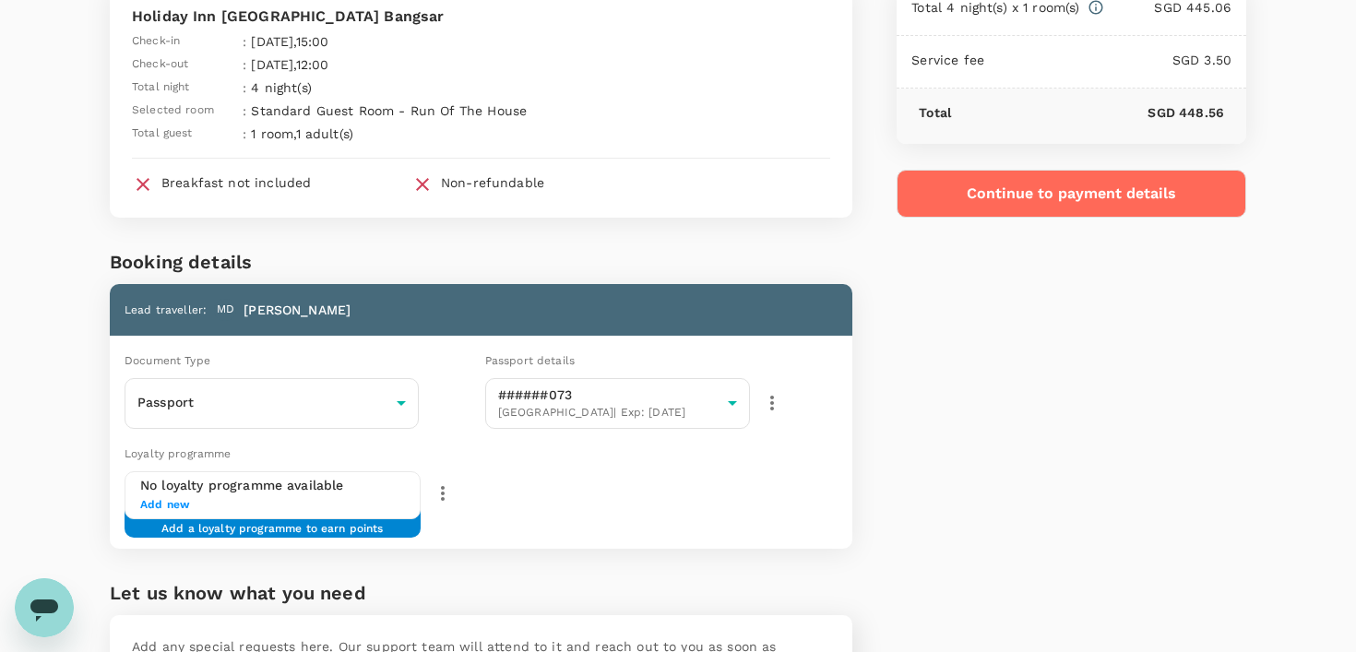
scroll to position [321, 0]
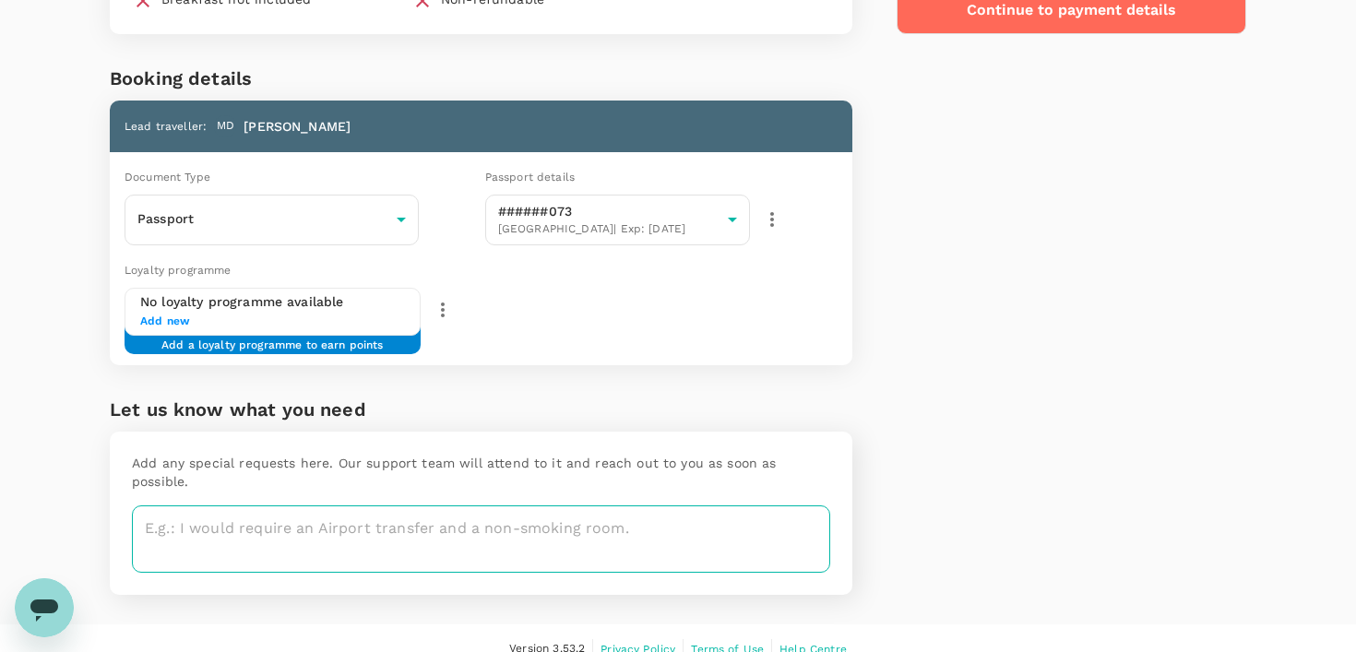
click at [500, 521] on textarea at bounding box center [481, 539] width 698 height 67
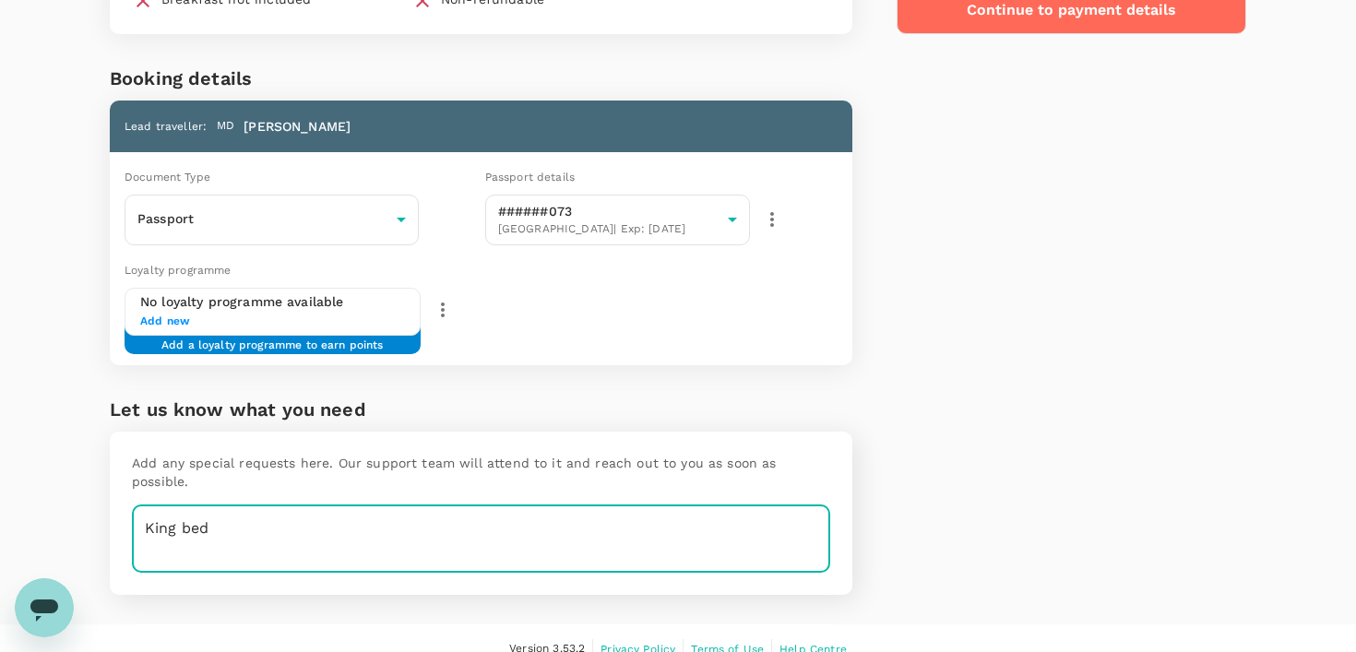
type textarea "King bed"
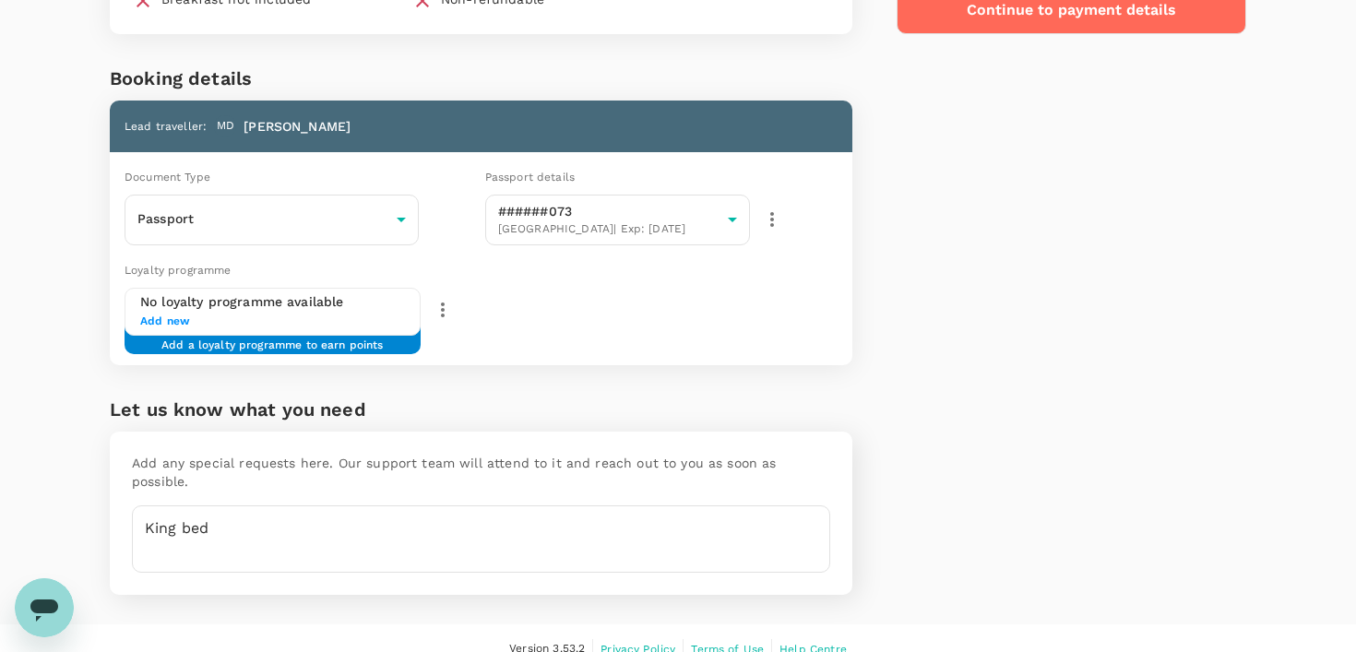
click at [939, 402] on div "Price Summary Total 4 night(s) x 1 room(s) SGD 445.06 Service fee SGD 3.50 Tota…" at bounding box center [1050, 172] width 394 height 906
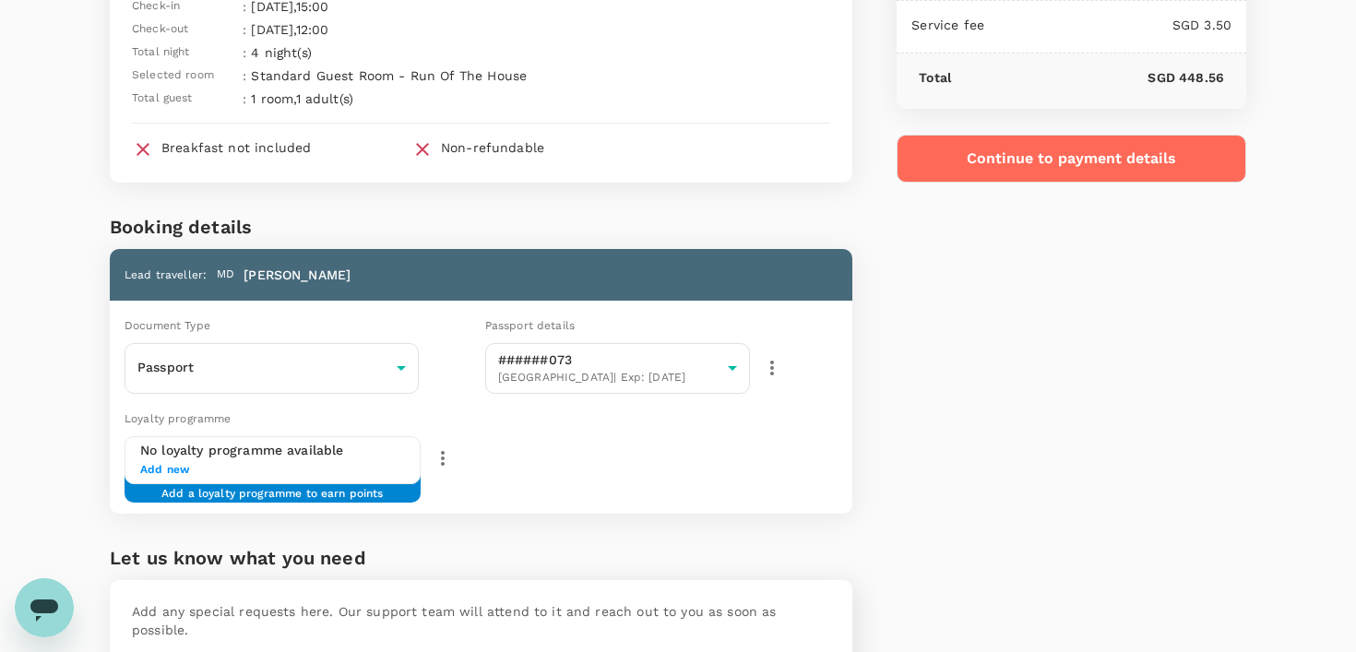
scroll to position [0, 0]
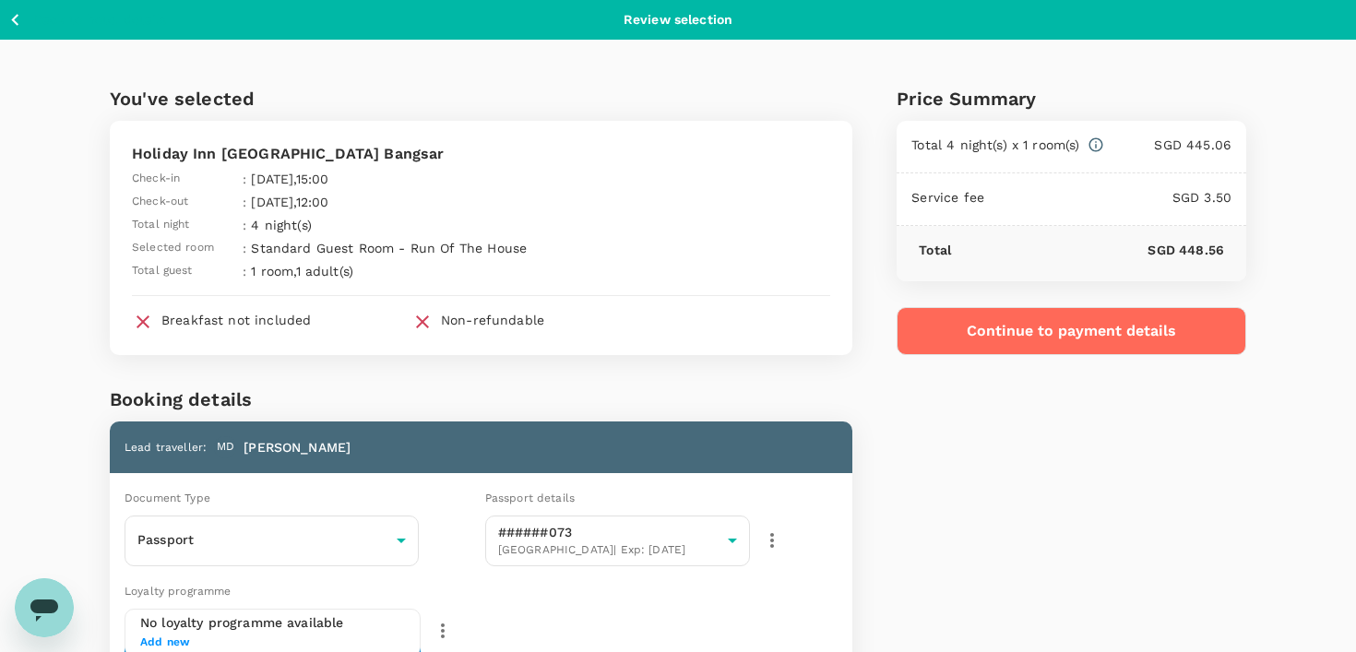
click at [974, 320] on button "Continue to payment details" at bounding box center [1072, 331] width 350 height 48
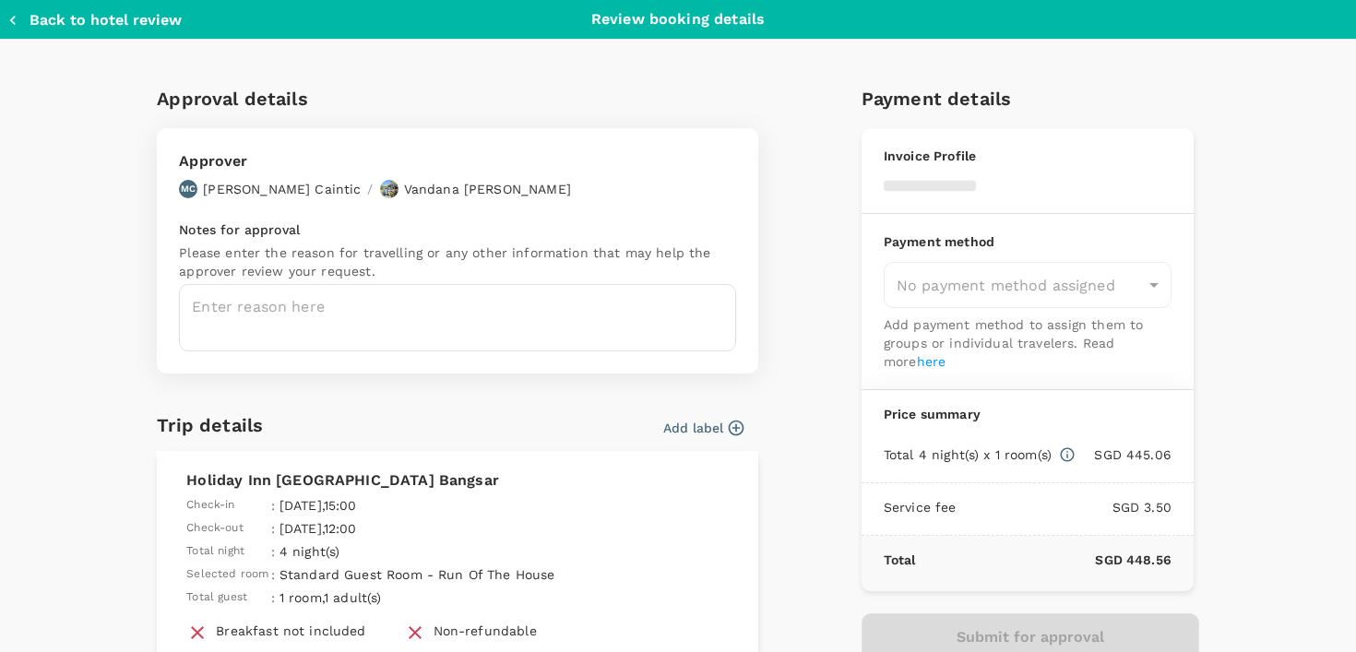
type input "9e3f84f6-e8e2-4b84-9802-540fead0bac2"
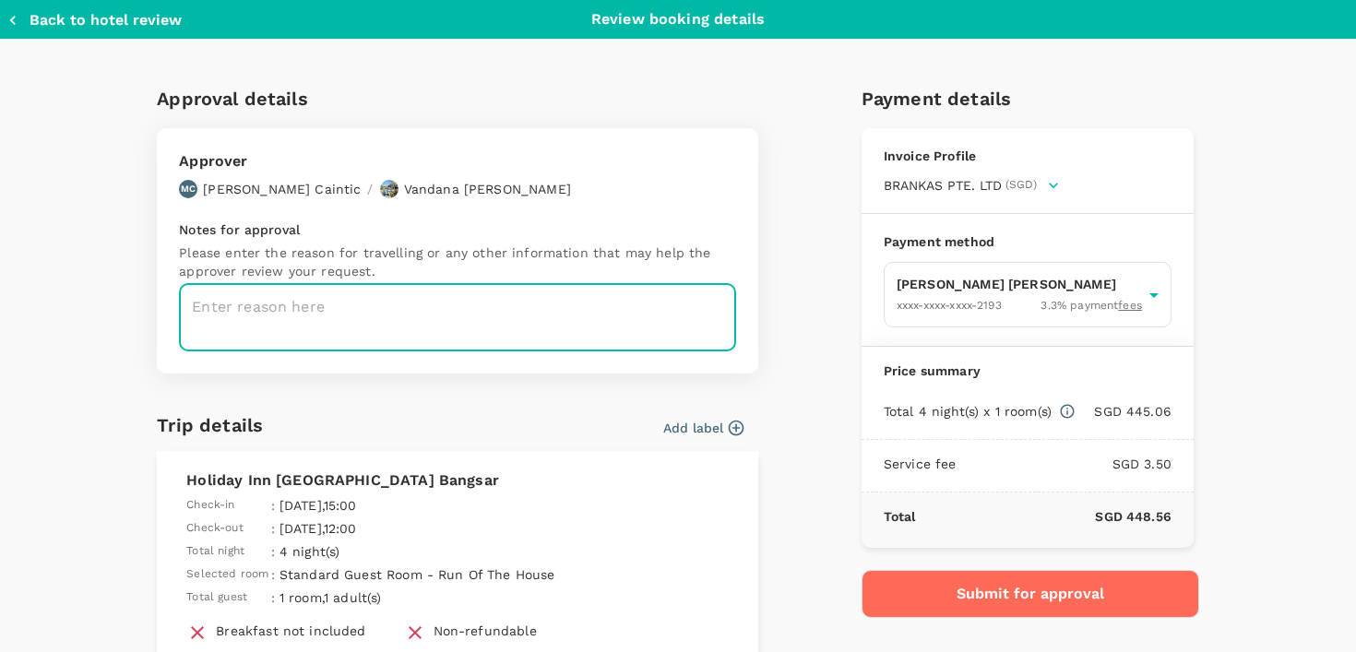
click at [519, 336] on textarea at bounding box center [457, 317] width 557 height 67
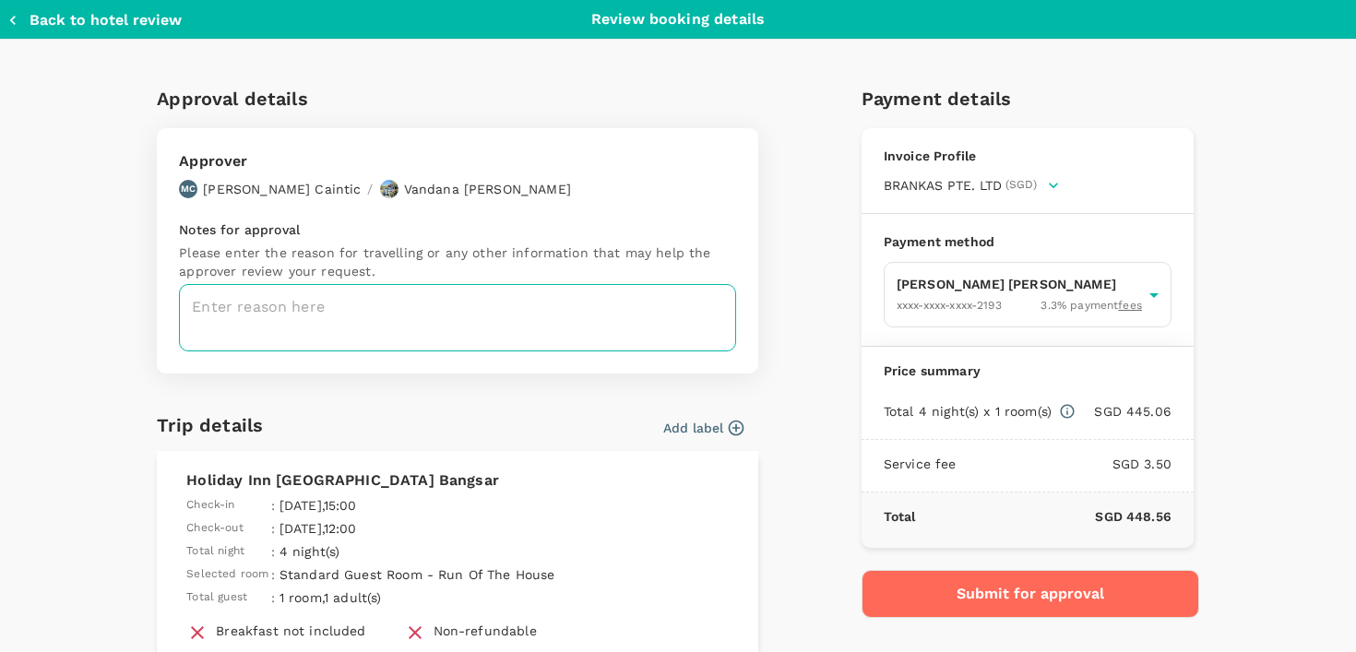
click at [480, 331] on textarea at bounding box center [457, 317] width 557 height 67
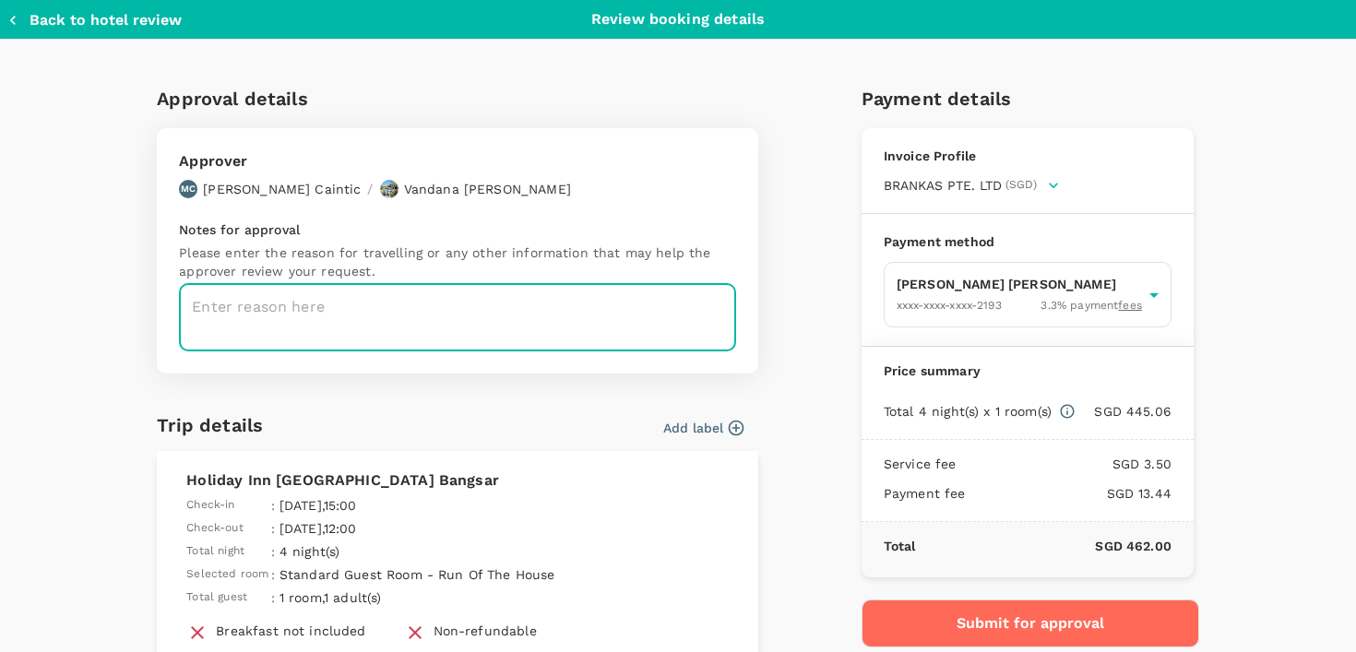
type textarea "p"
type textarea "product"
click at [770, 427] on div "Approval details Approver MC Maria Victoria Pilar Caintic / Vandana Purswani No…" at bounding box center [670, 525] width 1056 height 913
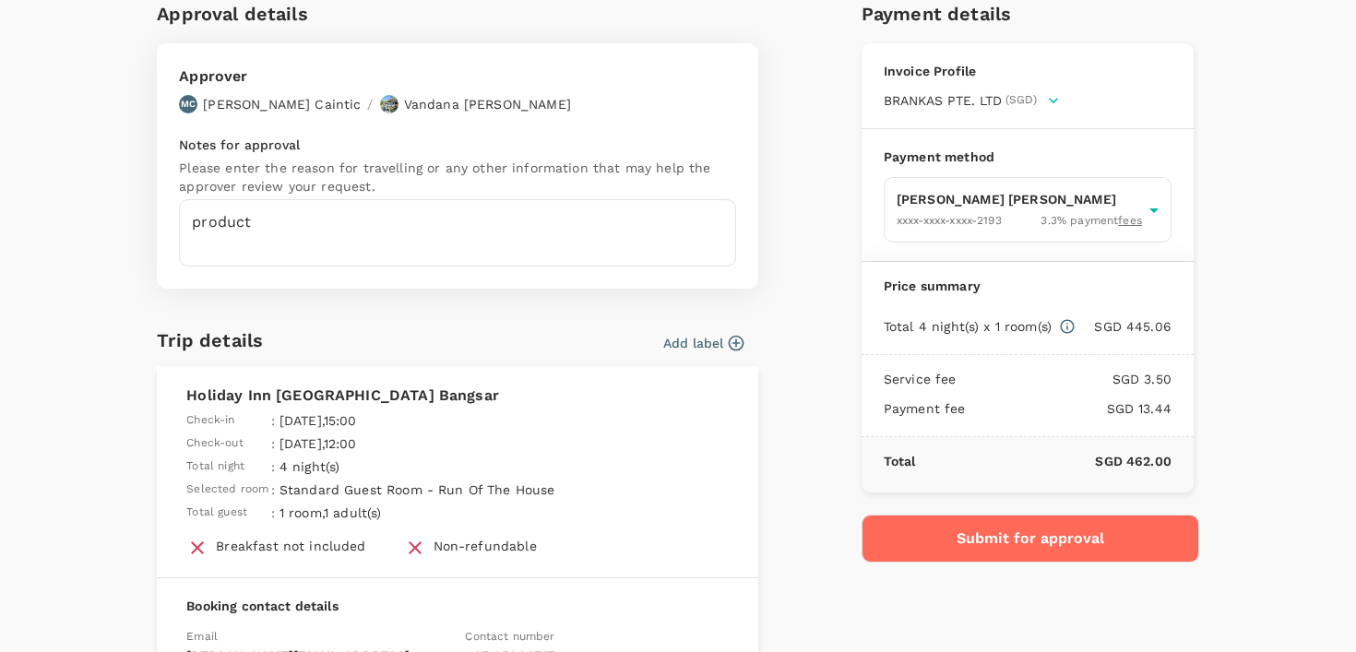
scroll to position [83, 0]
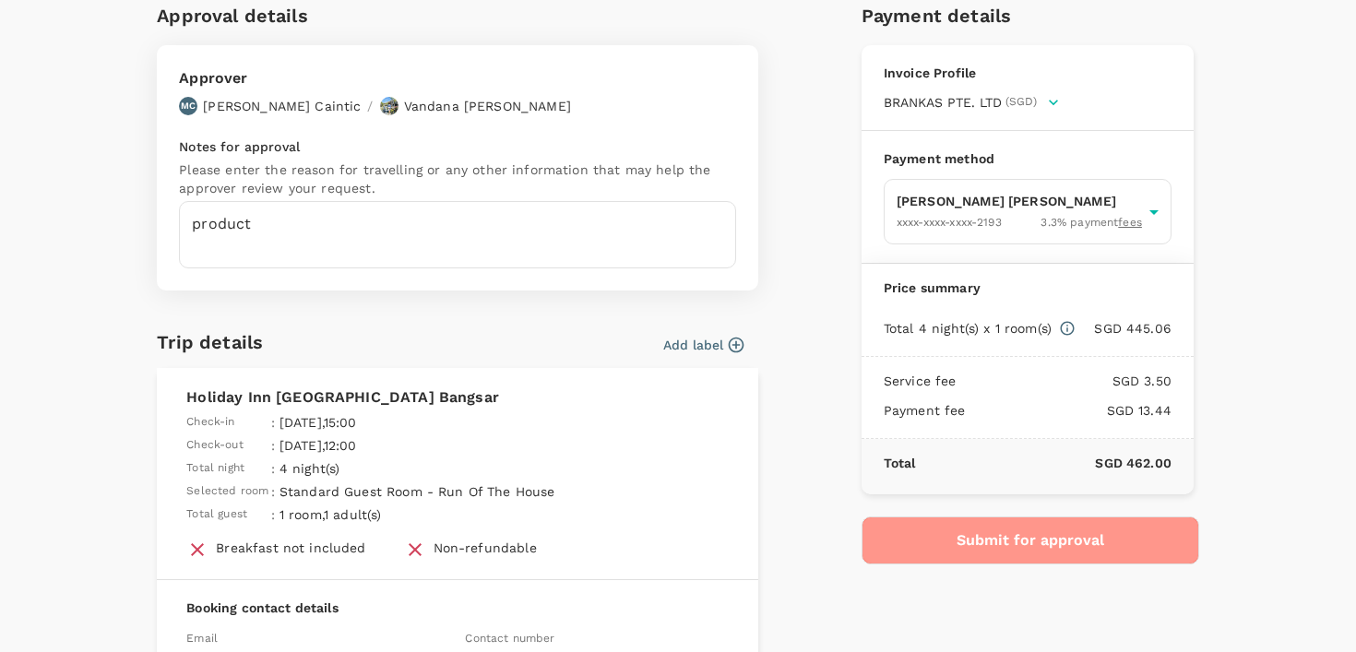
click at [926, 538] on button "Submit for approval" at bounding box center [1031, 541] width 338 height 48
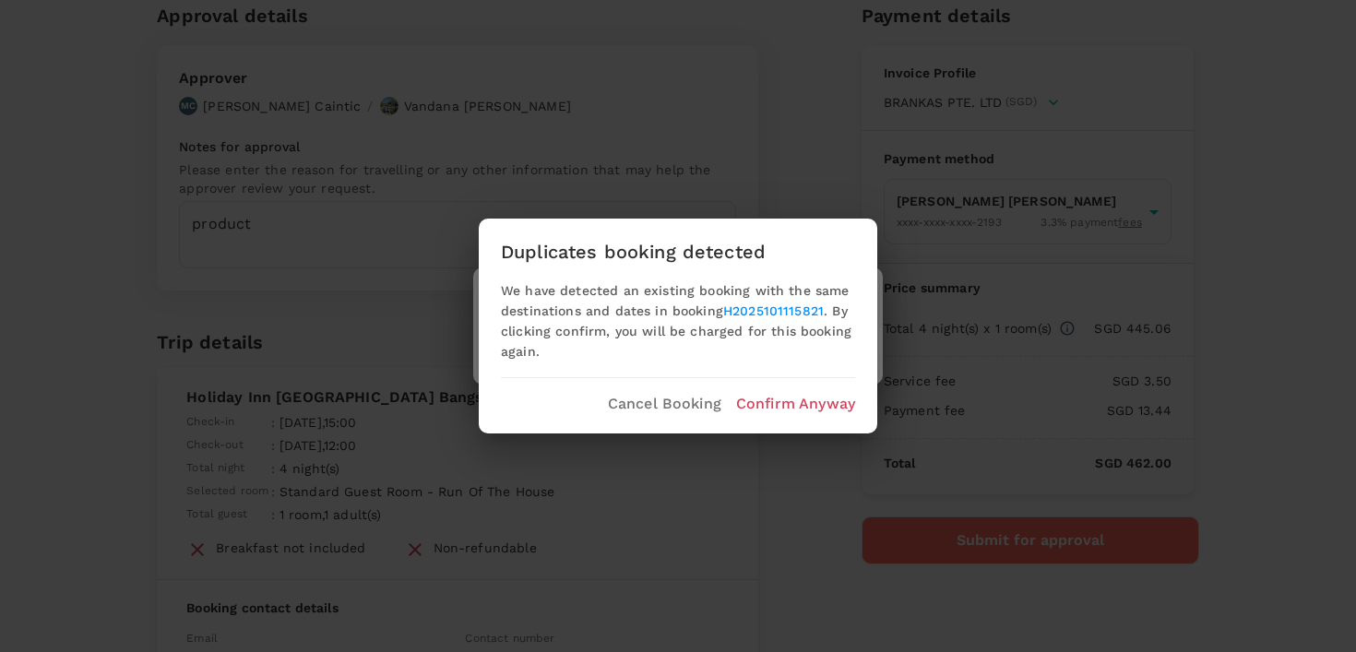
click at [759, 312] on link "H2025101115821" at bounding box center [773, 311] width 101 height 15
click at [759, 407] on p "Confirm Anyway" at bounding box center [795, 404] width 119 height 22
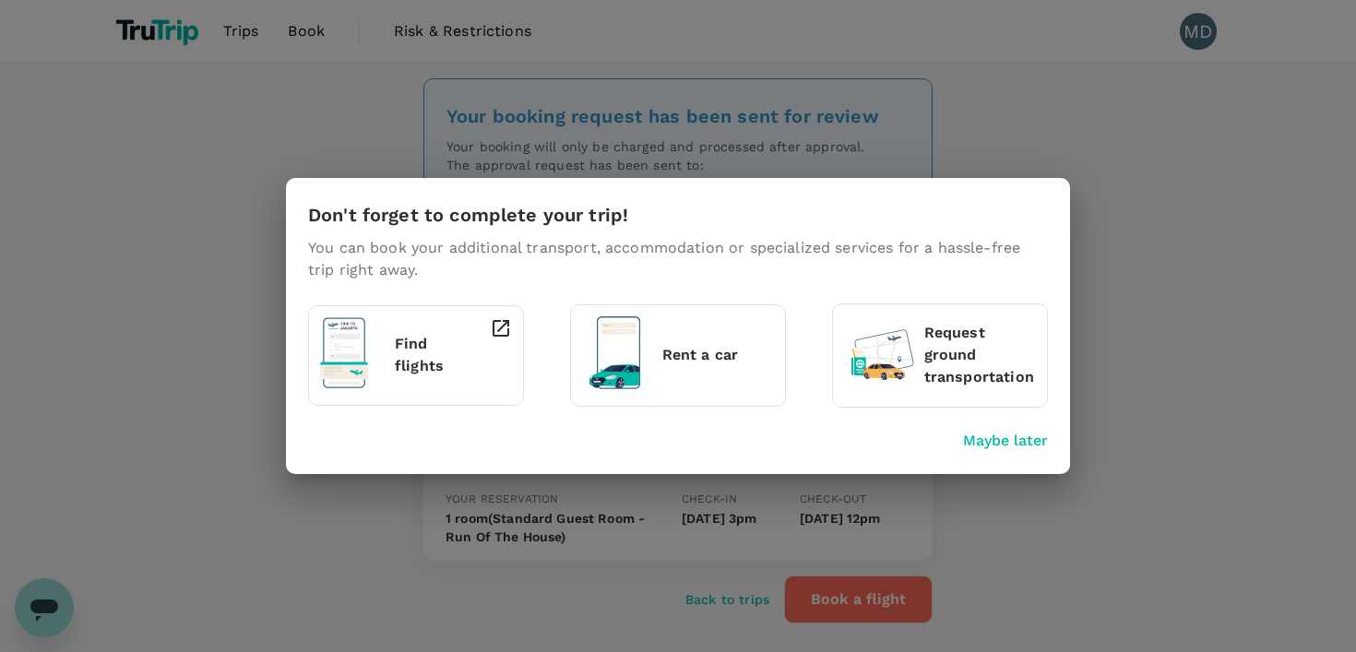
click at [976, 438] on p "Maybe later" at bounding box center [1005, 441] width 85 height 22
